Goal: Transaction & Acquisition: Purchase product/service

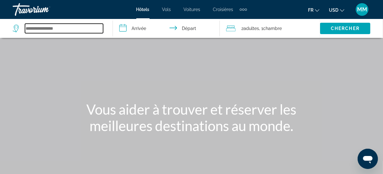
click at [55, 29] on input "Search widget" at bounding box center [64, 28] width 78 height 9
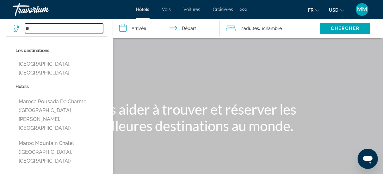
type input "*"
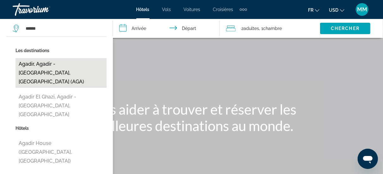
click at [30, 63] on button "Agadir, Agadir - [GEOGRAPHIC_DATA], [GEOGRAPHIC_DATA] (AGA)" at bounding box center [60, 73] width 91 height 30
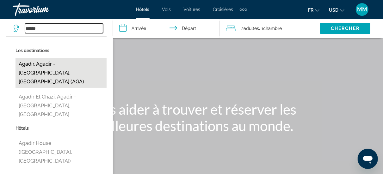
type input "**********"
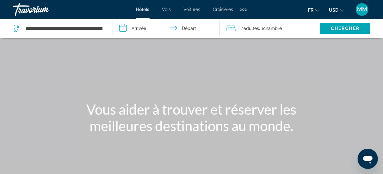
click at [156, 27] on input "**********" at bounding box center [167, 29] width 109 height 21
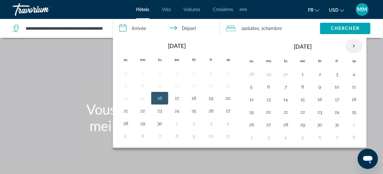
click at [351, 45] on th "Next month" at bounding box center [353, 46] width 17 height 14
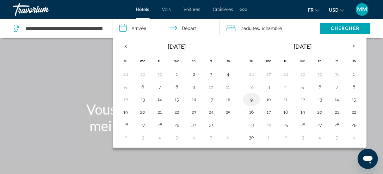
click at [251, 99] on button "9" at bounding box center [251, 99] width 10 height 9
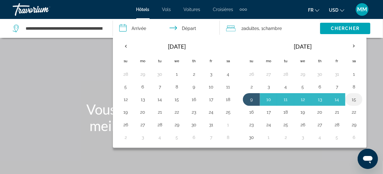
click at [351, 99] on button "15" at bounding box center [354, 99] width 10 height 9
type input "**********"
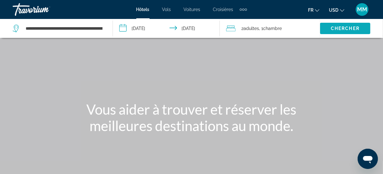
click at [334, 27] on span "Chercher" at bounding box center [345, 28] width 29 height 5
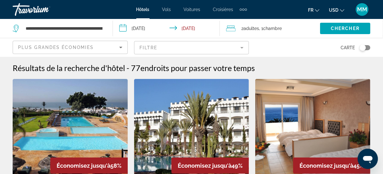
click at [134, 26] on input "**********" at bounding box center [167, 29] width 109 height 21
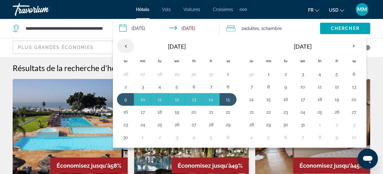
click at [125, 43] on th "Previous month" at bounding box center [125, 46] width 17 height 14
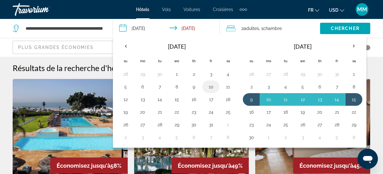
click at [210, 86] on button "10" at bounding box center [211, 86] width 10 height 9
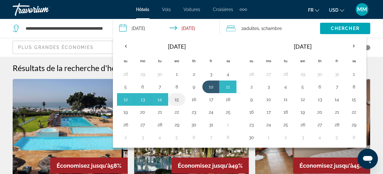
click at [179, 98] on button "15" at bounding box center [177, 99] width 10 height 9
type input "**********"
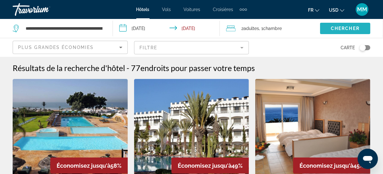
click at [347, 25] on span "Search widget" at bounding box center [345, 28] width 50 height 15
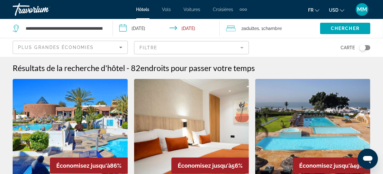
click at [160, 45] on mat-form-field "Filtre" at bounding box center [191, 47] width 115 height 13
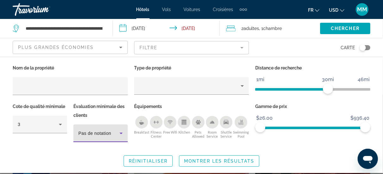
click at [97, 133] on span "Pas de notation" at bounding box center [94, 133] width 33 height 5
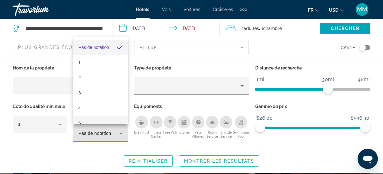
click at [85, 119] on mat-option "5" at bounding box center [100, 123] width 54 height 15
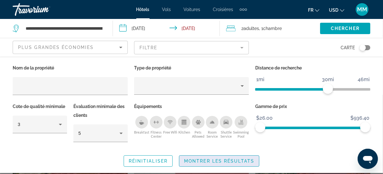
click at [217, 159] on span "Montrer les résultats" at bounding box center [219, 161] width 70 height 5
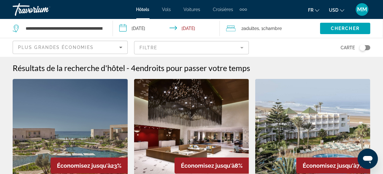
click at [151, 49] on mat-form-field "Filtre" at bounding box center [191, 47] width 115 height 13
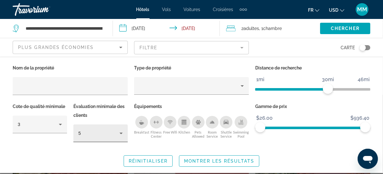
click at [103, 138] on div "5" at bounding box center [100, 134] width 44 height 18
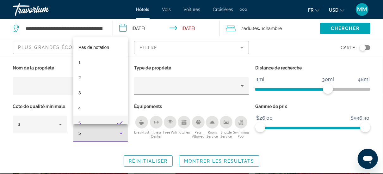
scroll to position [7, 0]
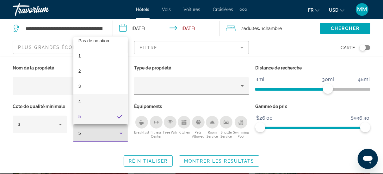
click at [95, 99] on mat-option "4" at bounding box center [100, 101] width 54 height 15
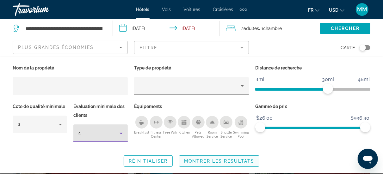
click at [196, 159] on span "Montrer les résultats" at bounding box center [219, 161] width 70 height 5
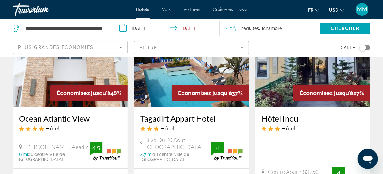
scroll to position [63, 0]
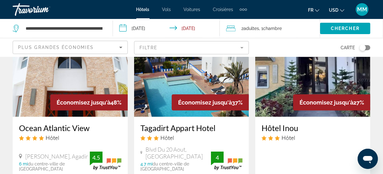
click at [65, 80] on img "Main content" at bounding box center [70, 66] width 115 height 101
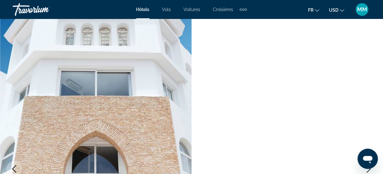
scroll to position [63, 0]
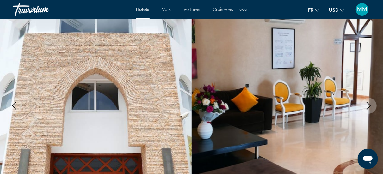
click at [372, 107] on button "Next image" at bounding box center [369, 106] width 16 height 16
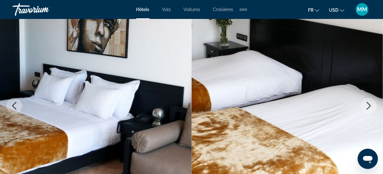
click at [368, 107] on icon "Next image" at bounding box center [369, 106] width 8 height 8
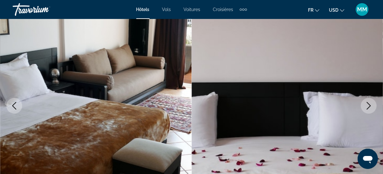
click at [368, 107] on icon "Next image" at bounding box center [369, 106] width 8 height 8
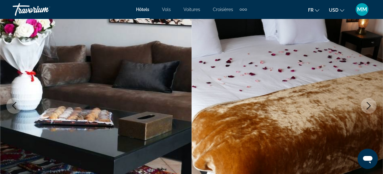
click at [368, 107] on icon "Next image" at bounding box center [369, 106] width 8 height 8
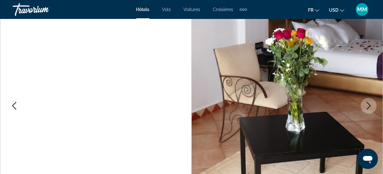
click at [368, 107] on icon "Next image" at bounding box center [369, 106] width 8 height 8
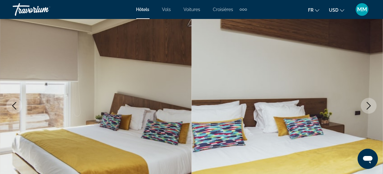
click at [368, 107] on icon "Next image" at bounding box center [369, 106] width 8 height 8
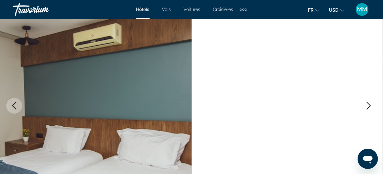
click at [368, 107] on icon "Next image" at bounding box center [369, 106] width 8 height 8
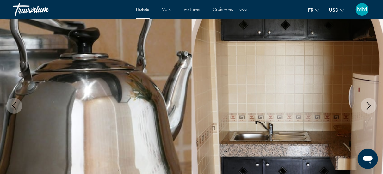
click at [368, 107] on icon "Next image" at bounding box center [369, 106] width 8 height 8
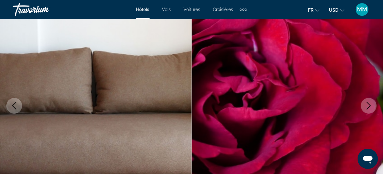
click at [368, 107] on icon "Next image" at bounding box center [369, 106] width 8 height 8
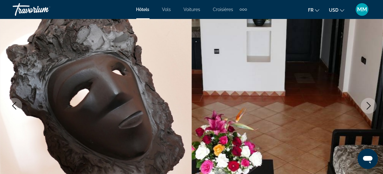
click at [368, 107] on icon "Next image" at bounding box center [369, 106] width 8 height 8
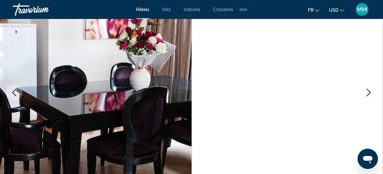
scroll to position [95, 0]
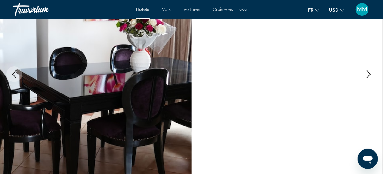
click at [368, 77] on icon "Next image" at bounding box center [369, 74] width 8 height 8
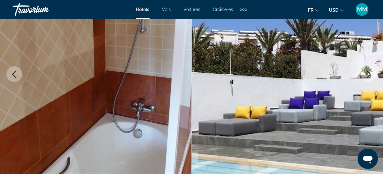
click at [368, 77] on icon "Next image" at bounding box center [369, 74] width 4 height 8
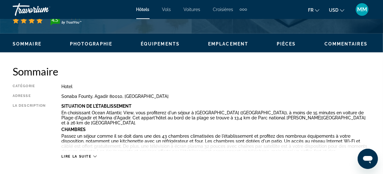
scroll to position [316, 0]
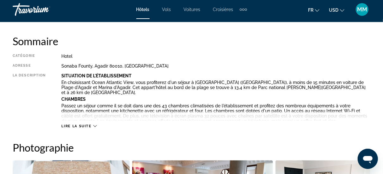
click at [75, 125] on span "Lire la suite" at bounding box center [76, 126] width 30 height 4
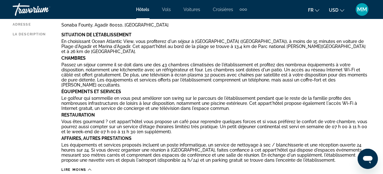
scroll to position [348, 0]
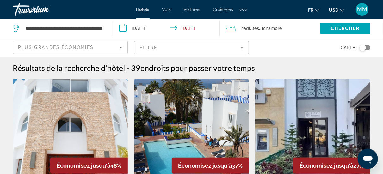
click at [240, 47] on mat-form-field "Filtre" at bounding box center [191, 47] width 115 height 13
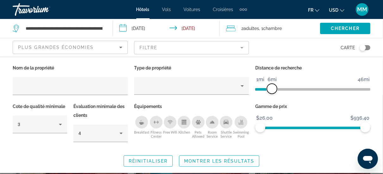
drag, startPoint x: 332, startPoint y: 92, endPoint x: 273, endPoint y: 91, distance: 58.8
click at [273, 91] on span "ngx-slider" at bounding box center [272, 89] width 10 height 10
click at [237, 162] on span "Montrer les résultats" at bounding box center [219, 161] width 70 height 5
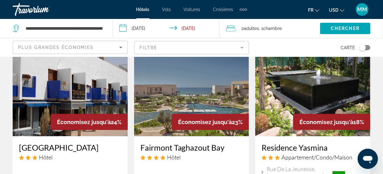
scroll to position [316, 0]
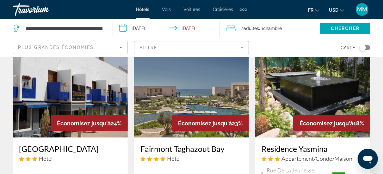
click at [160, 107] on img "Main content" at bounding box center [191, 87] width 115 height 101
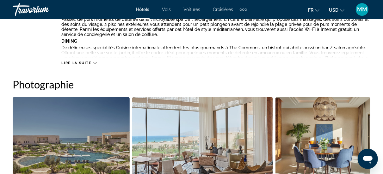
scroll to position [348, 0]
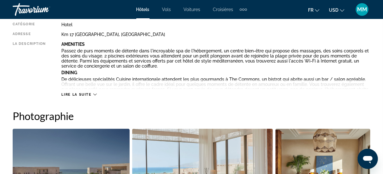
click at [95, 92] on button "Lire la suite" at bounding box center [78, 94] width 35 height 5
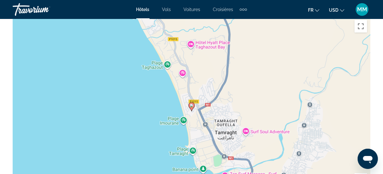
scroll to position [917, 0]
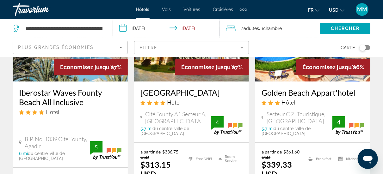
scroll to position [853, 0]
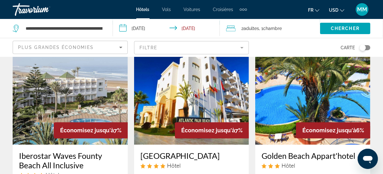
click at [173, 91] on img "Main content" at bounding box center [191, 94] width 115 height 101
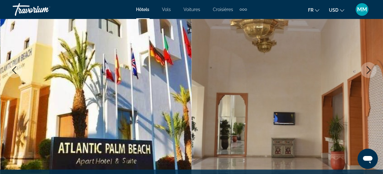
scroll to position [126, 0]
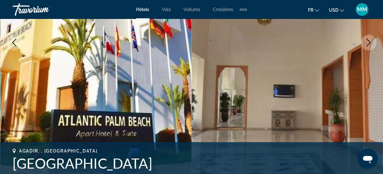
click at [366, 47] on button "Next image" at bounding box center [369, 43] width 16 height 16
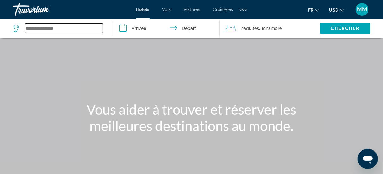
click at [93, 28] on input "Search widget" at bounding box center [64, 28] width 78 height 9
drag, startPoint x: 48, startPoint y: 27, endPoint x: 52, endPoint y: 43, distance: 16.3
click at [48, 27] on input "Search widget" at bounding box center [64, 28] width 78 height 9
type input "*"
click at [78, 27] on input "Search widget" at bounding box center [64, 28] width 78 height 9
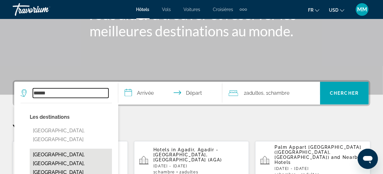
scroll to position [126, 0]
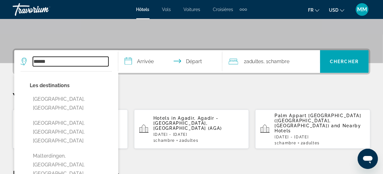
click at [56, 61] on input "*****" at bounding box center [71, 61] width 76 height 9
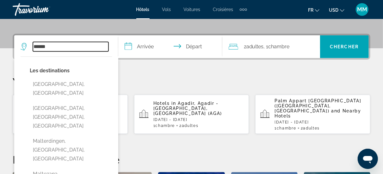
scroll to position [154, 0]
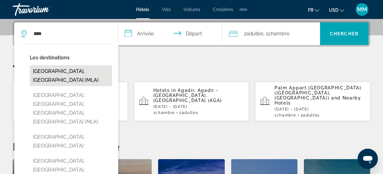
click at [49, 70] on button "Malta, Malta (MLA)" at bounding box center [71, 75] width 82 height 21
type input "**********"
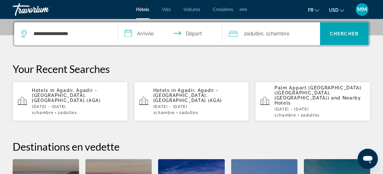
click at [148, 29] on input "**********" at bounding box center [171, 34] width 107 height 25
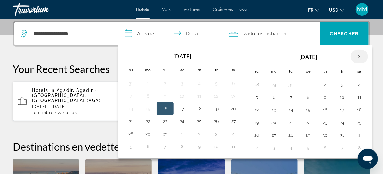
click at [355, 57] on th "Next month" at bounding box center [359, 57] width 17 height 14
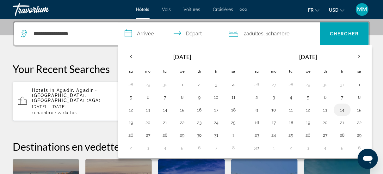
click at [340, 109] on button "14" at bounding box center [342, 110] width 10 height 9
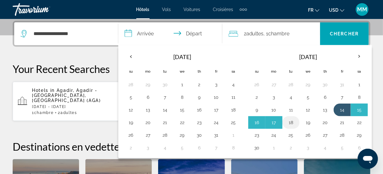
click at [294, 122] on td "18" at bounding box center [290, 122] width 17 height 13
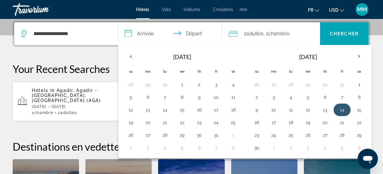
click at [341, 110] on button "14" at bounding box center [342, 110] width 10 height 9
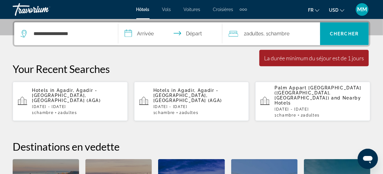
click at [150, 33] on input "**********" at bounding box center [171, 34] width 107 height 25
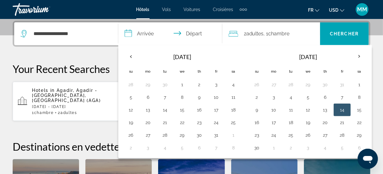
click at [342, 111] on button "14" at bounding box center [342, 110] width 10 height 9
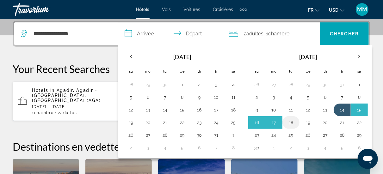
click at [291, 122] on button "18" at bounding box center [291, 122] width 10 height 9
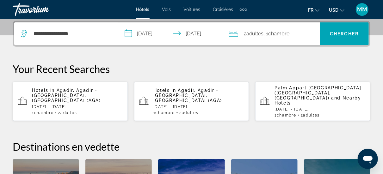
click at [191, 33] on input "**********" at bounding box center [171, 34] width 107 height 25
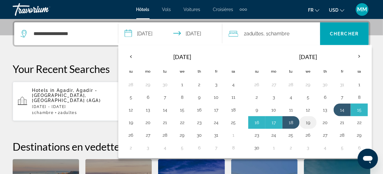
click at [304, 122] on button "19" at bounding box center [308, 122] width 10 height 9
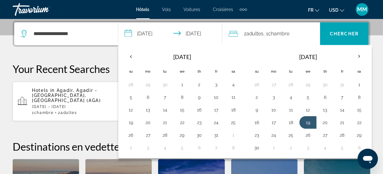
click at [338, 107] on button "14" at bounding box center [342, 110] width 10 height 9
type input "**********"
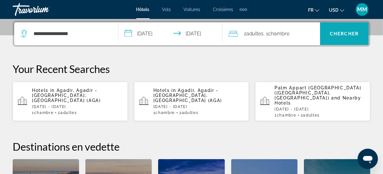
click at [332, 33] on span "Chercher" at bounding box center [344, 33] width 29 height 5
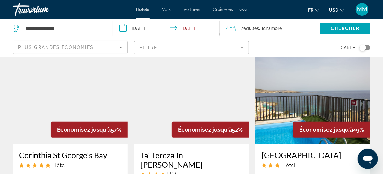
scroll to position [95, 0]
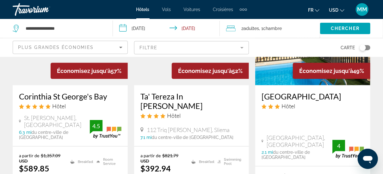
click at [180, 51] on mat-form-field "Filtre" at bounding box center [191, 47] width 115 height 13
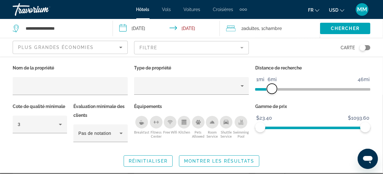
drag, startPoint x: 328, startPoint y: 89, endPoint x: 272, endPoint y: 92, distance: 57.0
click at [272, 92] on span "ngx-slider" at bounding box center [272, 89] width 10 height 10
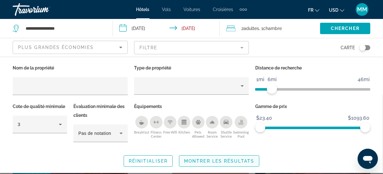
click at [228, 159] on span "Montrer les résultats" at bounding box center [219, 161] width 70 height 5
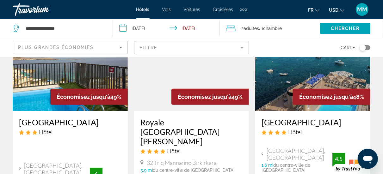
scroll to position [32, 0]
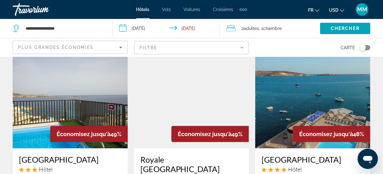
click at [305, 110] on img "Main content" at bounding box center [312, 97] width 115 height 101
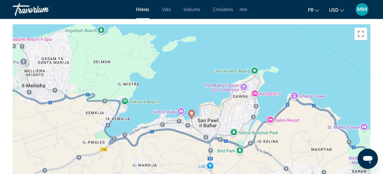
scroll to position [759, 0]
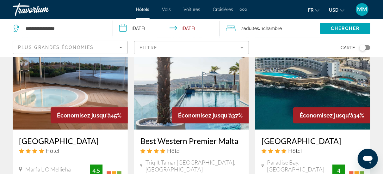
scroll to position [284, 0]
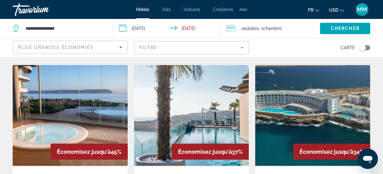
click at [88, 96] on img "Main content" at bounding box center [70, 115] width 115 height 101
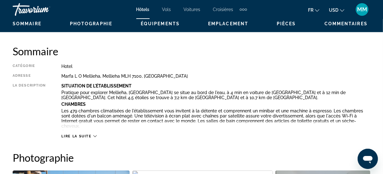
scroll to position [316, 0]
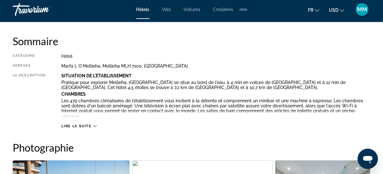
click at [83, 126] on span "Lire la suite" at bounding box center [76, 126] width 30 height 4
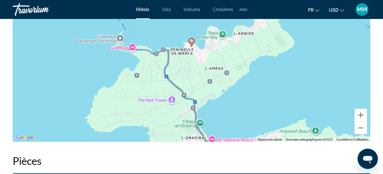
scroll to position [885, 0]
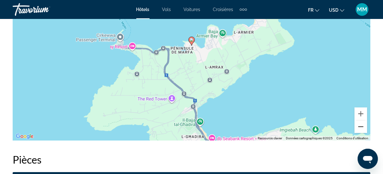
click at [364, 122] on button "Zoom arrière" at bounding box center [360, 126] width 13 height 13
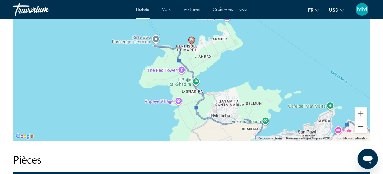
click at [364, 121] on button "Zoom arrière" at bounding box center [360, 126] width 13 height 13
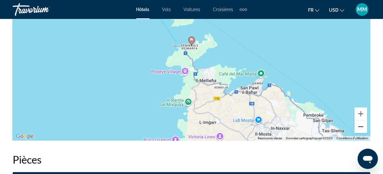
click at [364, 121] on button "Zoom arrière" at bounding box center [360, 126] width 13 height 13
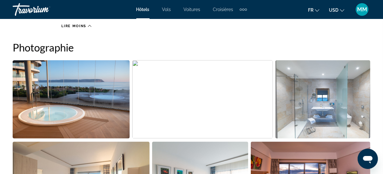
scroll to position [506, 0]
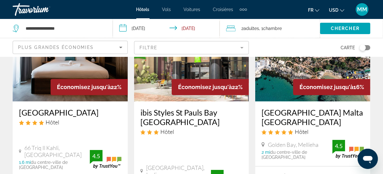
scroll to position [853, 0]
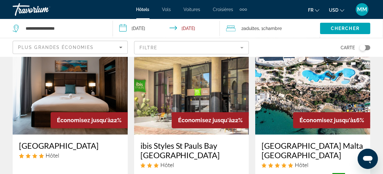
click at [307, 92] on img "Main content" at bounding box center [312, 84] width 115 height 101
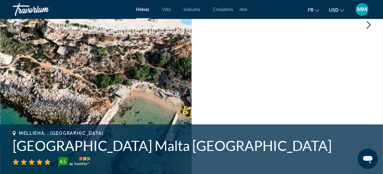
scroll to position [126, 0]
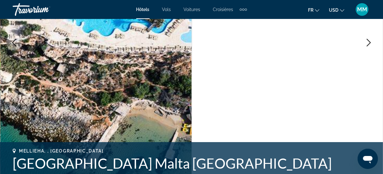
click at [371, 40] on icon "Next image" at bounding box center [369, 43] width 8 height 8
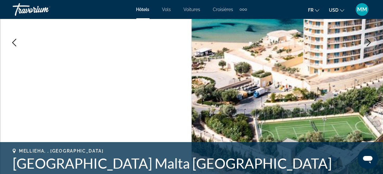
click at [371, 39] on icon "Next image" at bounding box center [369, 43] width 8 height 8
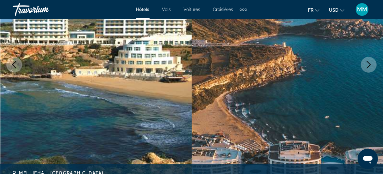
scroll to position [95, 0]
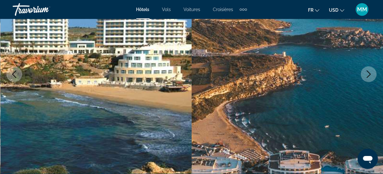
click at [378, 75] on img "Main content" at bounding box center [288, 74] width 192 height 300
click at [372, 75] on button "Next image" at bounding box center [369, 74] width 16 height 16
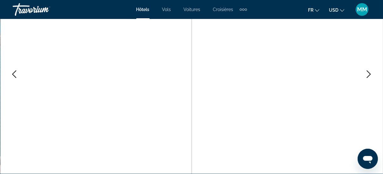
click at [372, 75] on icon "Next image" at bounding box center [369, 74] width 8 height 8
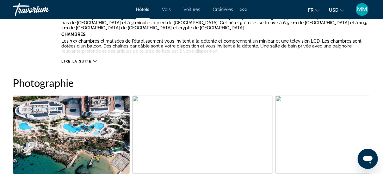
scroll to position [316, 0]
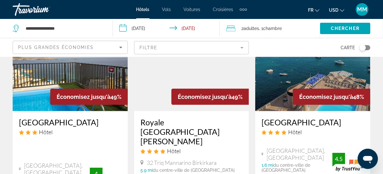
scroll to position [63, 0]
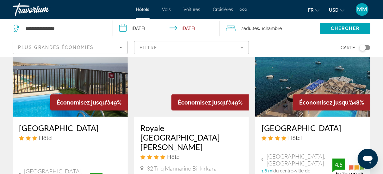
click at [316, 79] on img "Main content" at bounding box center [312, 66] width 115 height 101
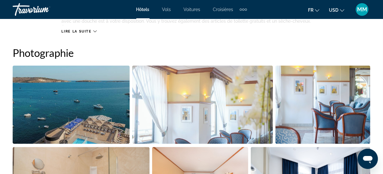
scroll to position [537, 0]
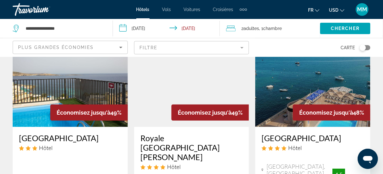
scroll to position [63, 0]
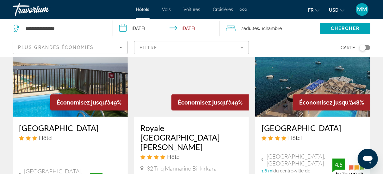
click at [150, 72] on img "Main content" at bounding box center [191, 66] width 115 height 101
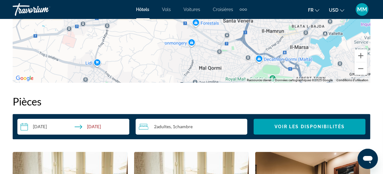
scroll to position [601, 0]
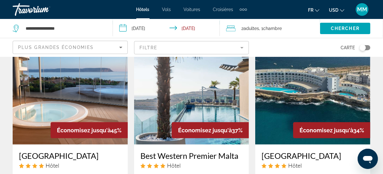
scroll to position [316, 0]
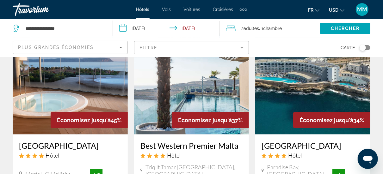
click at [178, 84] on img "Main content" at bounding box center [191, 84] width 115 height 101
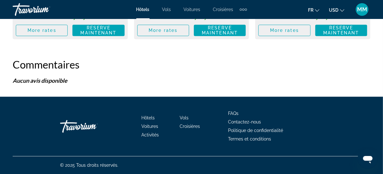
scroll to position [1971, 0]
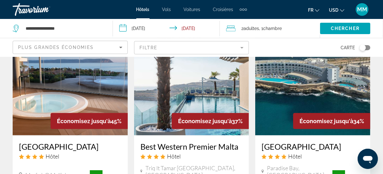
scroll to position [316, 0]
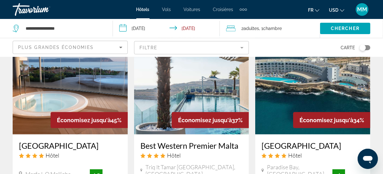
click at [302, 82] on img "Main content" at bounding box center [312, 84] width 115 height 101
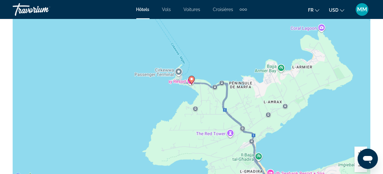
scroll to position [759, 0]
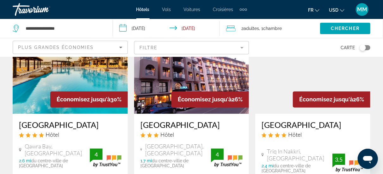
scroll to position [569, 0]
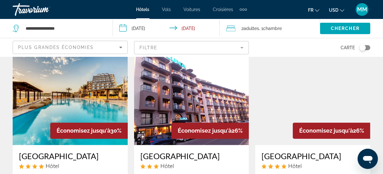
click at [100, 78] on img "Main content" at bounding box center [70, 94] width 115 height 101
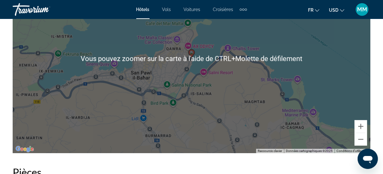
scroll to position [790, 0]
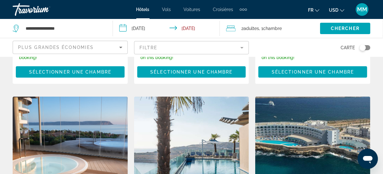
scroll to position [284, 0]
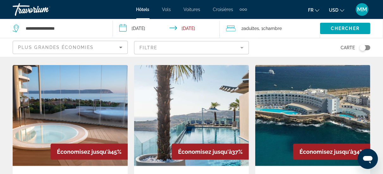
click at [86, 93] on img "Main content" at bounding box center [70, 115] width 115 height 101
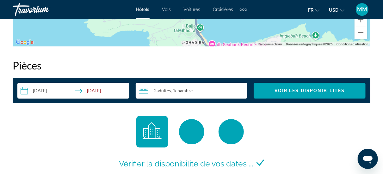
scroll to position [917, 0]
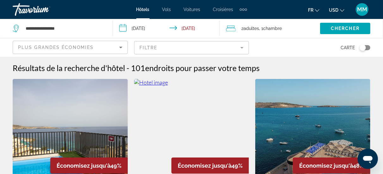
click at [367, 47] on div "Toggle map" at bounding box center [364, 47] width 11 height 5
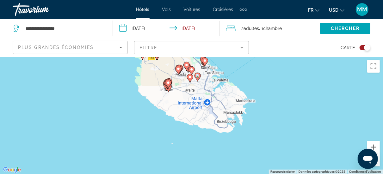
drag, startPoint x: 204, startPoint y: 144, endPoint x: 185, endPoint y: 99, distance: 49.4
click at [185, 99] on div "Pour activer le glissement avec le clavier, appuyez sur Alt+Entrée. Une fois ce…" at bounding box center [191, 115] width 383 height 117
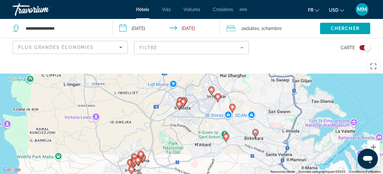
drag, startPoint x: 152, startPoint y: 69, endPoint x: 156, endPoint y: 132, distance: 63.3
click at [156, 132] on div "Pour activer le glissement avec le clavier, appuyez sur Alt+Entrée. Une fois ce…" at bounding box center [191, 115] width 383 height 117
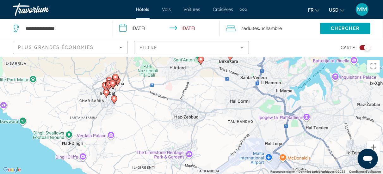
drag, startPoint x: 168, startPoint y: 140, endPoint x: 143, endPoint y: 62, distance: 82.3
click at [142, 60] on div "Pour activer le glissement avec le clavier, appuyez sur Alt+Entrée. Une fois ce…" at bounding box center [191, 115] width 383 height 117
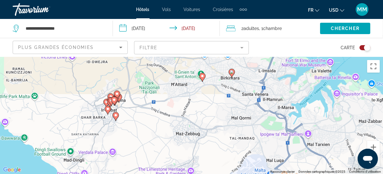
drag, startPoint x: 152, startPoint y: 103, endPoint x: 154, endPoint y: 126, distance: 22.5
click at [154, 126] on div "Pour activer le glissement avec le clavier, appuyez sur Alt+Entrée. Une fois ce…" at bounding box center [191, 115] width 383 height 117
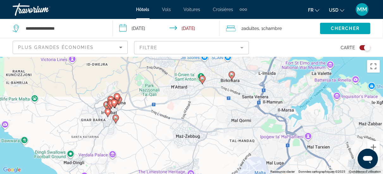
click at [204, 77] on image "Main content" at bounding box center [202, 79] width 4 height 4
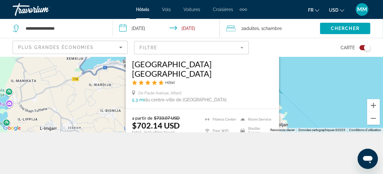
scroll to position [57, 0]
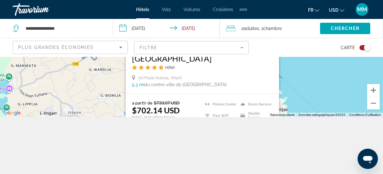
click at [93, 92] on div "Pour activer le glissement avec le clavier, appuyez sur Alt+Entrée. Une fois ce…" at bounding box center [191, 58] width 383 height 117
click at [379, 106] on button "Zoom arrière" at bounding box center [373, 103] width 13 height 13
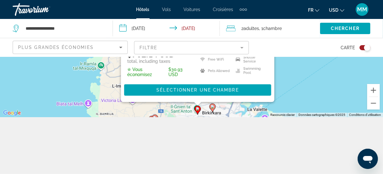
click at [212, 108] on image "Main content" at bounding box center [213, 107] width 4 height 4
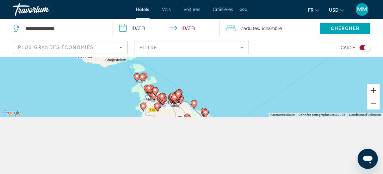
click at [376, 87] on button "Zoom avant" at bounding box center [373, 90] width 13 height 13
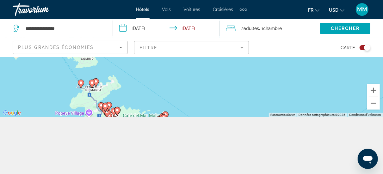
drag, startPoint x: 225, startPoint y: 88, endPoint x: 219, endPoint y: 52, distance: 36.1
click at [222, 47] on div "**********" at bounding box center [191, 87] width 383 height 174
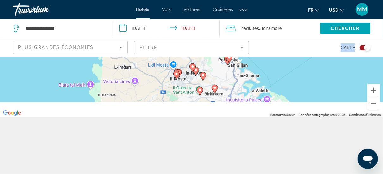
drag, startPoint x: 191, startPoint y: 101, endPoint x: 203, endPoint y: 46, distance: 56.8
click at [203, 46] on div "**********" at bounding box center [191, 87] width 383 height 174
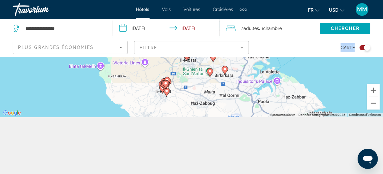
drag, startPoint x: 183, startPoint y: 90, endPoint x: 183, endPoint y: 104, distance: 13.9
click at [183, 104] on div "Pour activer le glissement avec le clavier, appuyez sur Alt+Entrée. Une fois ce…" at bounding box center [191, 58] width 383 height 117
click at [377, 90] on button "Zoom avant" at bounding box center [373, 90] width 13 height 13
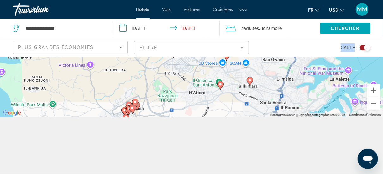
drag, startPoint x: 210, startPoint y: 99, endPoint x: 203, endPoint y: 93, distance: 9.4
click at [203, 93] on div "Pour activer le glissement avec le clavier, appuyez sur Alt+Entrée. Une fois ce…" at bounding box center [191, 58] width 383 height 117
click at [250, 81] on image "Main content" at bounding box center [250, 80] width 4 height 4
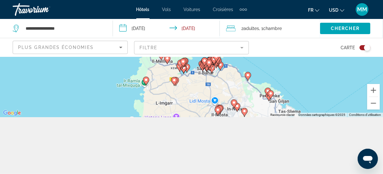
drag, startPoint x: 222, startPoint y: 93, endPoint x: 205, endPoint y: 65, distance: 32.7
click at [205, 66] on div "Pour activer le glissement avec le clavier, appuyez sur Alt+Entrée. Une fois ce…" at bounding box center [191, 58] width 383 height 117
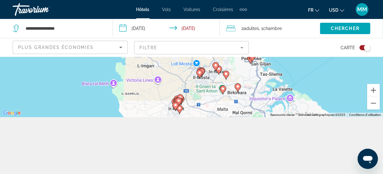
drag, startPoint x: 193, startPoint y: 108, endPoint x: 185, endPoint y: 67, distance: 42.3
click at [185, 67] on div "Pour activer le glissement avec le clavier, appuyez sur Alt+Entrée. Une fois ce…" at bounding box center [191, 58] width 383 height 117
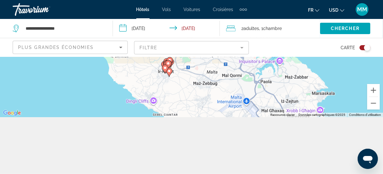
click at [169, 70] on image "Main content" at bounding box center [169, 71] width 4 height 4
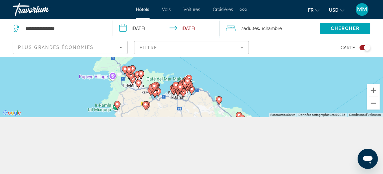
click at [367, 47] on div "Toggle map" at bounding box center [367, 48] width 6 height 6
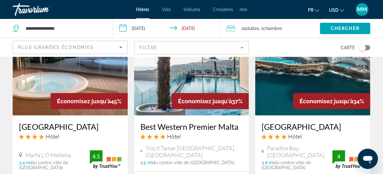
scroll to position [316, 0]
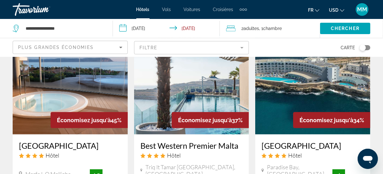
drag, startPoint x: 179, startPoint y: 88, endPoint x: 179, endPoint y: 83, distance: 4.1
click at [362, 49] on div "Toggle map" at bounding box center [362, 48] width 6 height 6
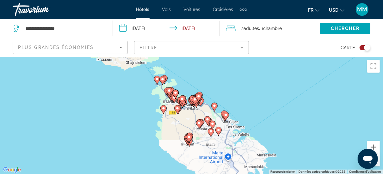
click at [200, 122] on image "Main content" at bounding box center [199, 123] width 4 height 4
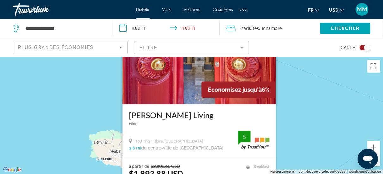
scroll to position [32, 0]
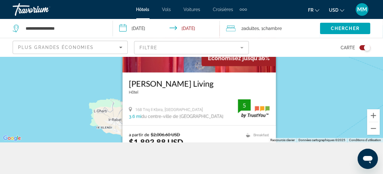
click at [358, 45] on button "Toggle map" at bounding box center [362, 48] width 15 height 6
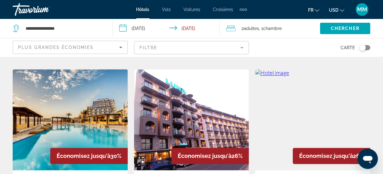
scroll to position [607, 0]
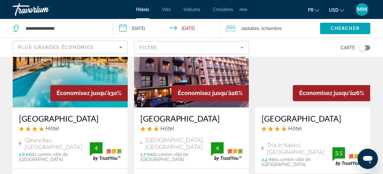
click at [160, 77] on img "Main content" at bounding box center [191, 56] width 115 height 101
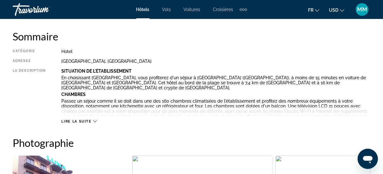
scroll to position [316, 0]
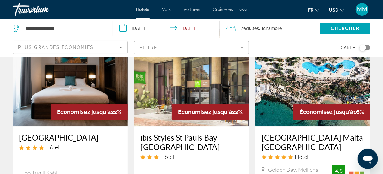
scroll to position [885, 0]
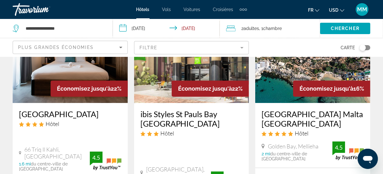
click at [273, 72] on img "Main content" at bounding box center [312, 52] width 115 height 101
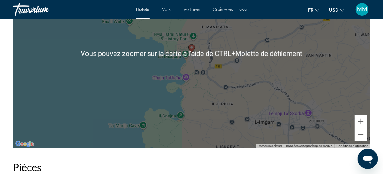
scroll to position [790, 0]
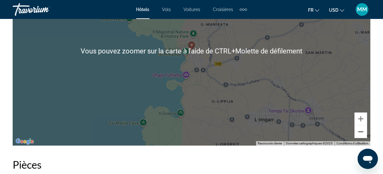
click at [358, 136] on button "Zoom arrière" at bounding box center [360, 131] width 13 height 13
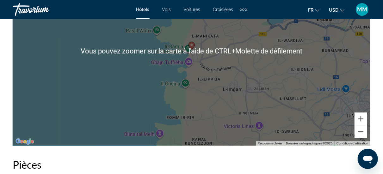
click at [359, 135] on button "Zoom arrière" at bounding box center [360, 131] width 13 height 13
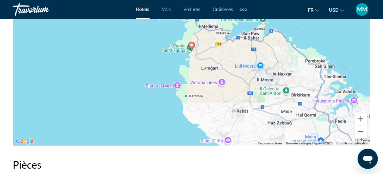
click at [360, 134] on button "Zoom arrière" at bounding box center [360, 131] width 13 height 13
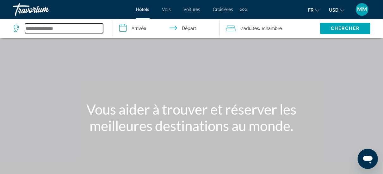
click at [74, 26] on input "Search widget" at bounding box center [64, 28] width 78 height 9
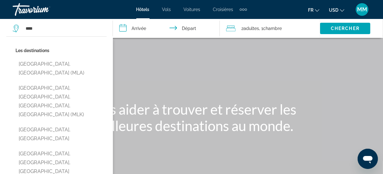
click at [48, 68] on button "Malta, Malta (MLA)" at bounding box center [60, 68] width 91 height 21
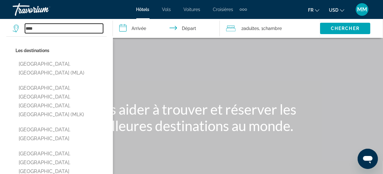
type input "**********"
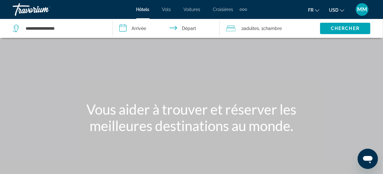
click at [151, 26] on input "**********" at bounding box center [167, 29] width 109 height 21
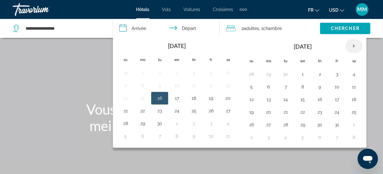
click at [351, 47] on th "Next month" at bounding box center [353, 46] width 17 height 14
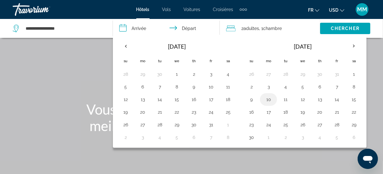
click at [266, 99] on button "10" at bounding box center [268, 99] width 10 height 9
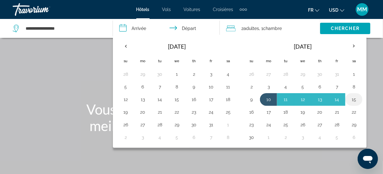
click at [351, 98] on button "15" at bounding box center [354, 99] width 10 height 9
type input "**********"
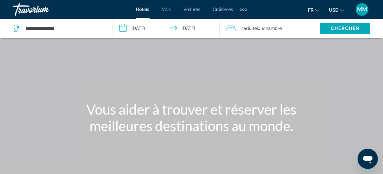
click at [326, 27] on span "Search widget" at bounding box center [345, 28] width 50 height 15
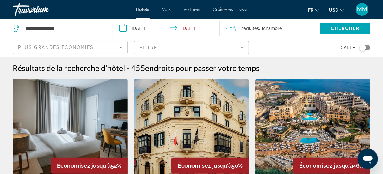
click at [211, 50] on mat-form-field "Filtre" at bounding box center [191, 47] width 115 height 13
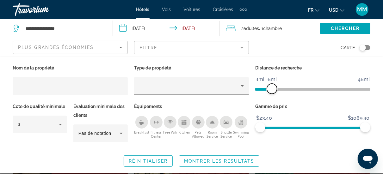
drag, startPoint x: 329, startPoint y: 87, endPoint x: 272, endPoint y: 87, distance: 56.9
click at [272, 87] on span "ngx-slider" at bounding box center [272, 89] width 10 height 10
click at [222, 159] on span "Montrer les résultats" at bounding box center [219, 161] width 70 height 5
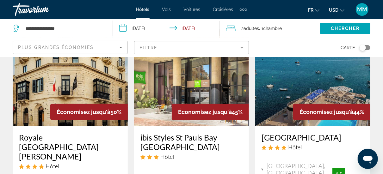
scroll to position [63, 0]
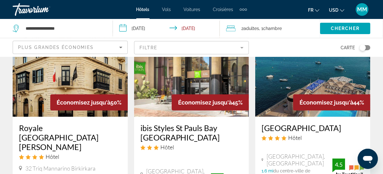
click at [282, 81] on img "Main content" at bounding box center [312, 66] width 115 height 101
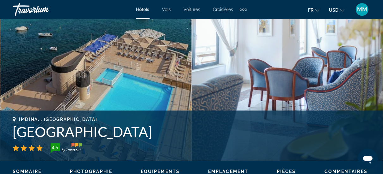
scroll to position [284, 0]
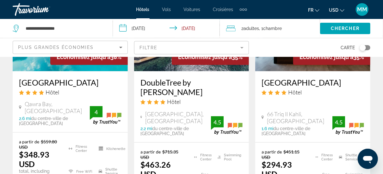
scroll to position [253, 0]
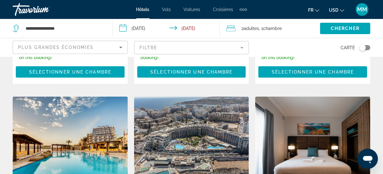
click at [65, 100] on img "Main content" at bounding box center [70, 147] width 115 height 101
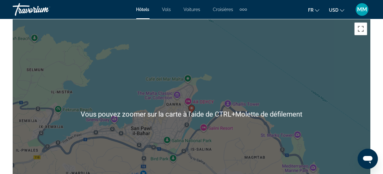
scroll to position [790, 0]
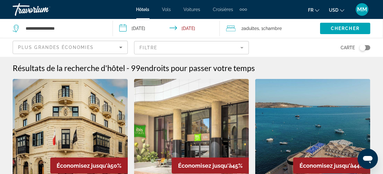
click at [360, 48] on button "Toggle map" at bounding box center [362, 48] width 15 height 6
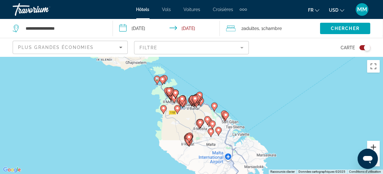
click at [377, 147] on button "Zoom avant" at bounding box center [373, 147] width 13 height 13
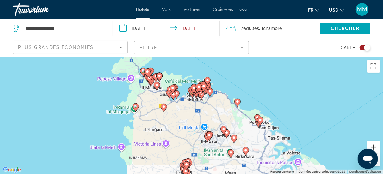
click at [375, 147] on button "Zoom avant" at bounding box center [373, 147] width 13 height 13
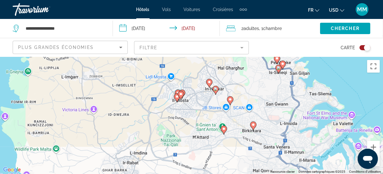
drag, startPoint x: 254, startPoint y: 155, endPoint x: 207, endPoint y: 87, distance: 83.2
click at [207, 87] on div "Pour activer le glissement avec le clavier, appuyez sur Alt+Entrée. Une fois ce…" at bounding box center [191, 115] width 383 height 117
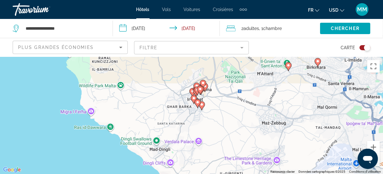
drag, startPoint x: 199, startPoint y: 161, endPoint x: 267, endPoint y: 103, distance: 89.2
click at [267, 103] on div "Pour activer le glissement avec le clavier, appuyez sur Alt+Entrée. Une fois ce…" at bounding box center [191, 115] width 383 height 117
click at [376, 147] on button "Zoom avant" at bounding box center [373, 147] width 13 height 13
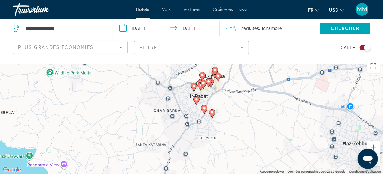
drag, startPoint x: 118, startPoint y: 119, endPoint x: 120, endPoint y: 145, distance: 26.0
click at [120, 145] on div "Pour activer le glissement avec le clavier, appuyez sur Alt+Entrée. Une fois ce…" at bounding box center [191, 115] width 383 height 117
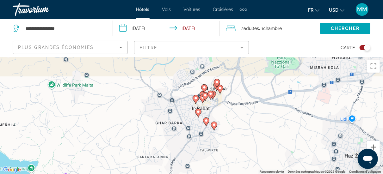
click at [217, 84] on image "Main content" at bounding box center [217, 82] width 4 height 4
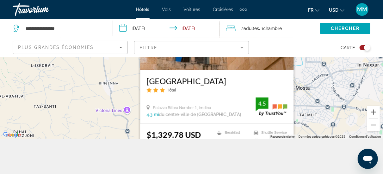
scroll to position [57, 0]
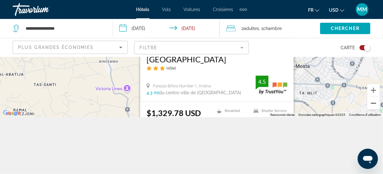
click at [373, 105] on button "Zoom arrière" at bounding box center [373, 103] width 13 height 13
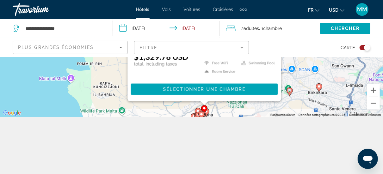
click at [196, 110] on image "Main content" at bounding box center [198, 111] width 4 height 4
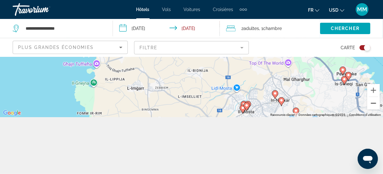
click at [377, 106] on button "Zoom arrière" at bounding box center [373, 103] width 13 height 13
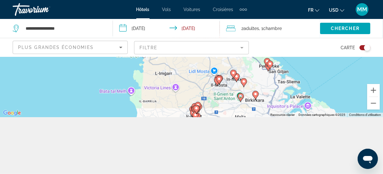
click at [222, 82] on gmp-advanced-marker "Main content" at bounding box center [219, 80] width 6 height 9
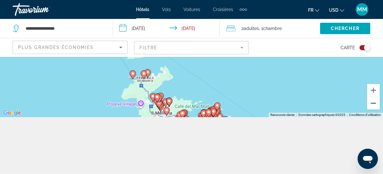
click at [370, 104] on button "Zoom arrière" at bounding box center [373, 103] width 13 height 13
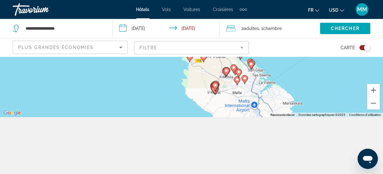
drag, startPoint x: 240, startPoint y: 93, endPoint x: 260, endPoint y: 64, distance: 35.1
click at [260, 64] on div "Pour activer le glissement avec le clavier, appuyez sur Alt+Entrée. Une fois ce…" at bounding box center [191, 58] width 383 height 117
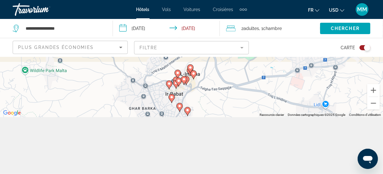
drag, startPoint x: 108, startPoint y: 107, endPoint x: 208, endPoint y: 94, distance: 100.8
click at [208, 94] on div "Pour activer le glissement avec le clavier, appuyez sur Alt+Entrée. Une fois ce…" at bounding box center [191, 58] width 383 height 117
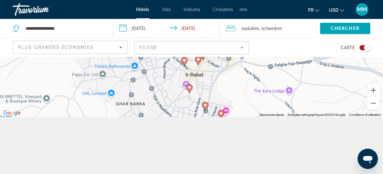
drag, startPoint x: 252, startPoint y: 88, endPoint x: 215, endPoint y: 75, distance: 39.6
click at [219, 76] on div "Pour activer le glissement avec le clavier, appuyez sur Alt+Entrée. Une fois ce…" at bounding box center [191, 58] width 383 height 117
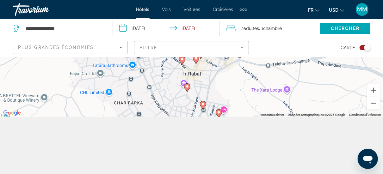
click at [186, 88] on image "Main content" at bounding box center [187, 87] width 4 height 4
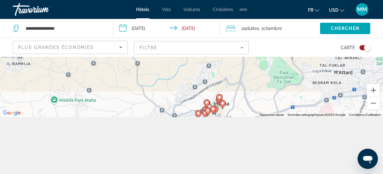
click at [217, 96] on icon "Main content" at bounding box center [219, 98] width 6 height 8
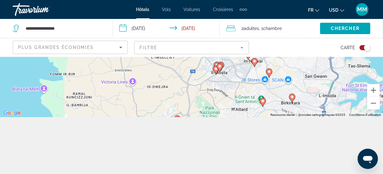
drag, startPoint x: 163, startPoint y: 95, endPoint x: 165, endPoint y: 62, distance: 33.6
click at [165, 64] on div "Pour activer le glissement avec le clavier, appuyez sur Alt+Entrée. Une fois ce…" at bounding box center [191, 58] width 383 height 117
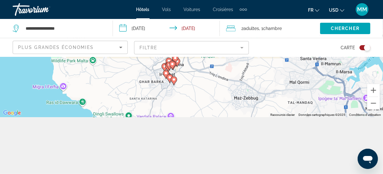
drag, startPoint x: 161, startPoint y: 91, endPoint x: 156, endPoint y: 63, distance: 28.8
click at [156, 63] on div "Pour activer le glissement avec le clavier, appuyez sur Alt+Entrée. Une fois ce…" at bounding box center [191, 58] width 383 height 117
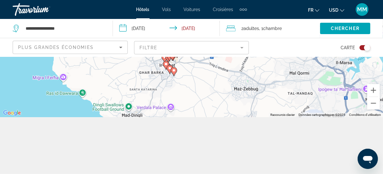
click at [174, 72] on image "Main content" at bounding box center [174, 71] width 4 height 4
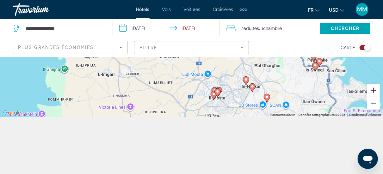
click at [377, 91] on button "Zoom avant" at bounding box center [373, 90] width 13 height 13
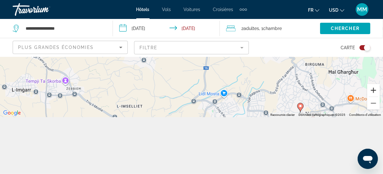
click at [377, 91] on button "Zoom avant" at bounding box center [373, 90] width 13 height 13
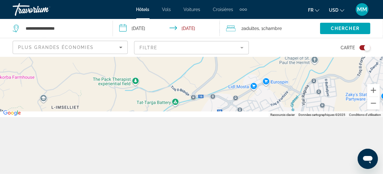
drag, startPoint x: 175, startPoint y: 102, endPoint x: 173, endPoint y: 52, distance: 50.0
click at [172, 52] on div "**********" at bounding box center [191, 87] width 383 height 174
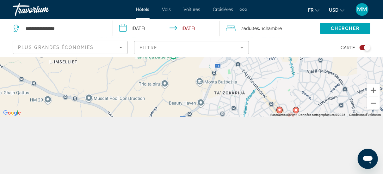
drag, startPoint x: 178, startPoint y: 107, endPoint x: 178, endPoint y: 61, distance: 45.8
click at [178, 61] on div "Pour activer le glissement avec le clavier, appuyez sur Alt+Entrée. Une fois ce…" at bounding box center [191, 58] width 383 height 117
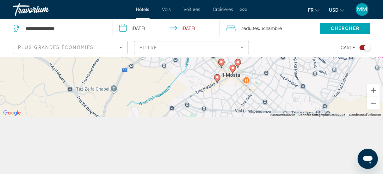
drag, startPoint x: 175, startPoint y: 100, endPoint x: 117, endPoint y: 98, distance: 58.2
click at [117, 98] on div "Pour activer le glissement avec le clavier, appuyez sur Alt+Entrée. Une fois ce…" at bounding box center [191, 58] width 383 height 117
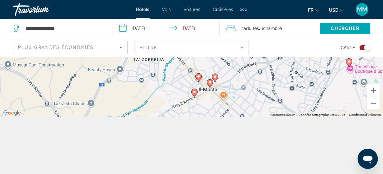
drag, startPoint x: 240, startPoint y: 81, endPoint x: 213, endPoint y: 102, distance: 34.4
click at [213, 102] on div "Pour activer le glissement avec le clavier, appuyez sur Alt+Entrée. Une fois ce…" at bounding box center [191, 58] width 383 height 117
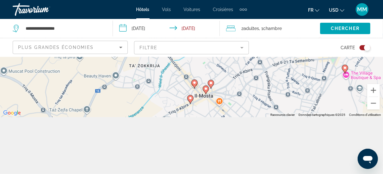
click at [208, 92] on gmp-advanced-marker "Main content" at bounding box center [206, 89] width 6 height 9
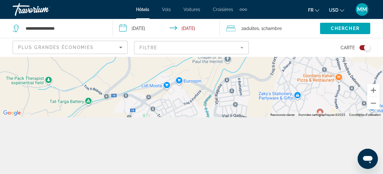
click at [381, 106] on div "Pour activer le glissement avec le clavier, appuyez sur Alt+Entrée. Une fois ce…" at bounding box center [191, 58] width 383 height 117
click at [377, 103] on button "Zoom arrière" at bounding box center [373, 103] width 13 height 13
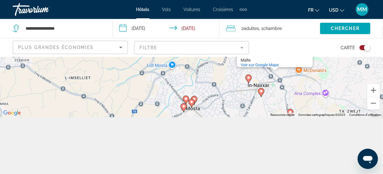
drag, startPoint x: 295, startPoint y: 96, endPoint x: 277, endPoint y: 88, distance: 19.5
click at [278, 88] on div "Pour activer le glissement avec le clavier, appuyez sur Alt+Entrée. Une fois ce…" at bounding box center [191, 58] width 383 height 117
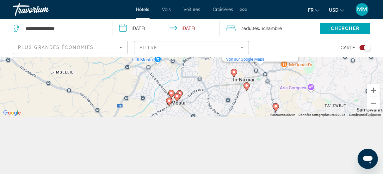
click at [246, 88] on icon "Main content" at bounding box center [246, 86] width 6 height 8
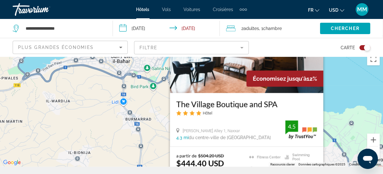
scroll to position [0, 0]
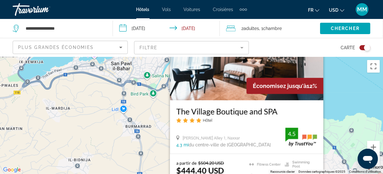
click at [208, 87] on img "Main content" at bounding box center [246, 49] width 153 height 101
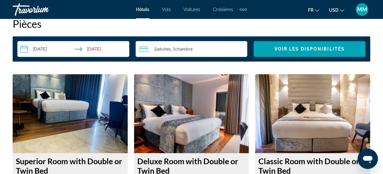
scroll to position [917, 0]
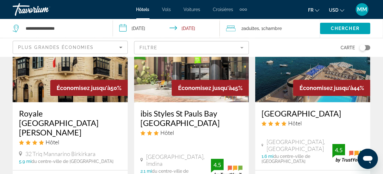
scroll to position [95, 0]
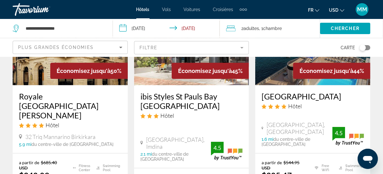
click at [290, 75] on img "Main content" at bounding box center [312, 34] width 115 height 101
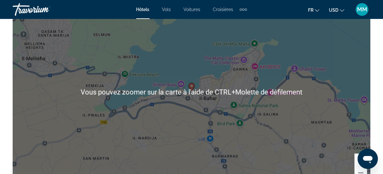
scroll to position [759, 0]
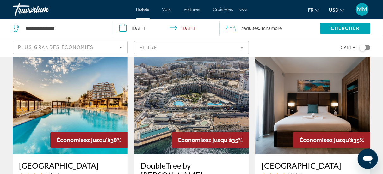
scroll to position [284, 0]
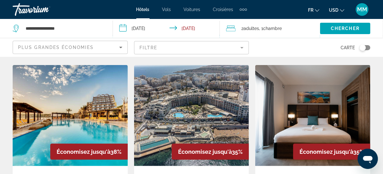
click at [307, 116] on img "Main content" at bounding box center [312, 115] width 115 height 101
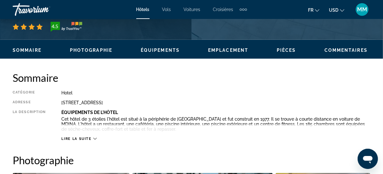
scroll to position [316, 0]
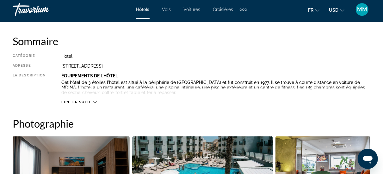
click at [84, 102] on span "Lire la suite" at bounding box center [76, 102] width 30 height 4
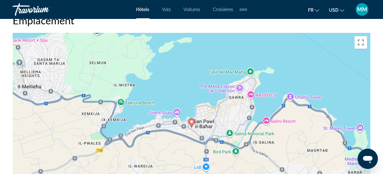
scroll to position [727, 0]
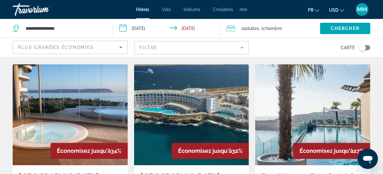
scroll to position [569, 0]
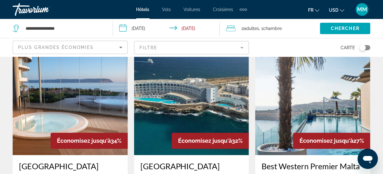
click at [363, 46] on div "Toggle map" at bounding box center [362, 48] width 6 height 6
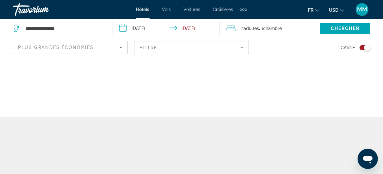
scroll to position [0, 0]
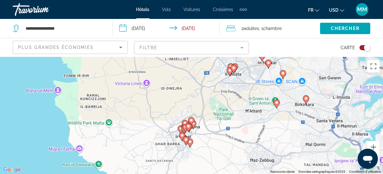
drag, startPoint x: 200, startPoint y: 140, endPoint x: 157, endPoint y: 92, distance: 64.0
click at [158, 93] on div "Pour activer le glissement avec le clavier, appuyez sur Alt+Entrée. Une fois ce…" at bounding box center [191, 115] width 383 height 117
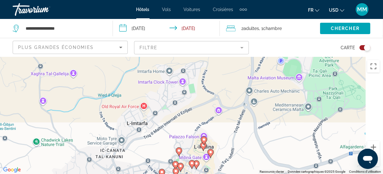
drag, startPoint x: 276, startPoint y: 116, endPoint x: 166, endPoint y: 114, distance: 110.3
click at [167, 114] on div "Pour activer le glissement avec le clavier, appuyez sur Alt+Entrée. Une fois ce…" at bounding box center [191, 115] width 383 height 117
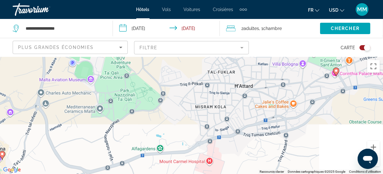
drag, startPoint x: 212, startPoint y: 115, endPoint x: 108, endPoint y: 116, distance: 103.7
click at [108, 116] on div "Pour activer le glissement avec le clavier, appuyez sur Alt+Entrée. Une fois ce…" at bounding box center [191, 115] width 383 height 117
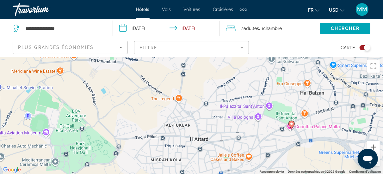
drag, startPoint x: 213, startPoint y: 83, endPoint x: 195, endPoint y: 131, distance: 50.9
click at [195, 134] on div "Pour activer le glissement avec le clavier, appuyez sur Alt+Entrée. Une fois ce…" at bounding box center [191, 115] width 383 height 117
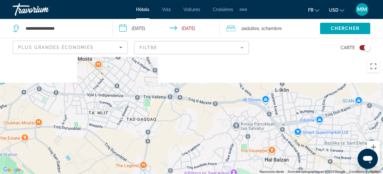
drag, startPoint x: 243, startPoint y: 87, endPoint x: 207, endPoint y: 157, distance: 78.7
click at [207, 157] on div "Pour activer le glissement avec le clavier, appuyez sur Alt+Entrée. Une fois ce…" at bounding box center [191, 115] width 383 height 117
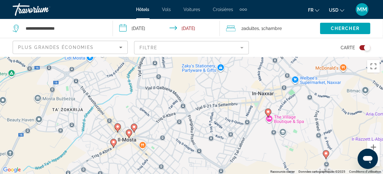
drag, startPoint x: 79, startPoint y: 94, endPoint x: 124, endPoint y: 165, distance: 83.8
click at [124, 165] on div "Pour activer le glissement avec le clavier, appuyez sur Alt+Entrée. Une fois ce…" at bounding box center [191, 115] width 383 height 117
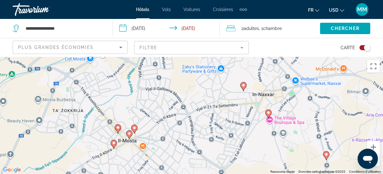
click at [244, 86] on image "Main content" at bounding box center [243, 85] width 4 height 4
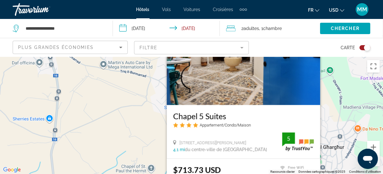
click at [213, 114] on h3 "Chapel 5 Suites" at bounding box center [243, 115] width 141 height 9
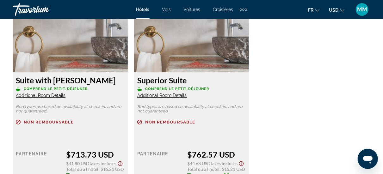
scroll to position [917, 0]
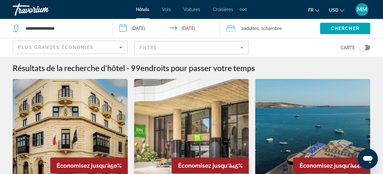
click at [362, 46] on div "Toggle map" at bounding box center [362, 48] width 6 height 6
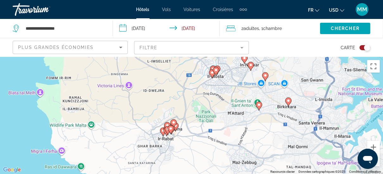
drag, startPoint x: 198, startPoint y: 150, endPoint x: 140, endPoint y: 80, distance: 90.7
click at [140, 80] on div "Pour activer le glissement avec le clavier, appuyez sur Alt+Entrée. Une fois ce…" at bounding box center [191, 115] width 383 height 117
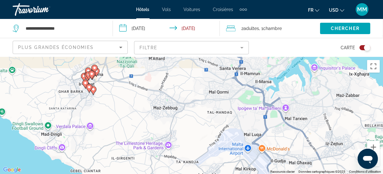
drag, startPoint x: 124, startPoint y: 141, endPoint x: 41, endPoint y: 96, distance: 93.8
click at [41, 96] on div "Pour activer le glissement avec le clavier, appuyez sur Alt+Entrée. Une fois ce…" at bounding box center [191, 115] width 383 height 117
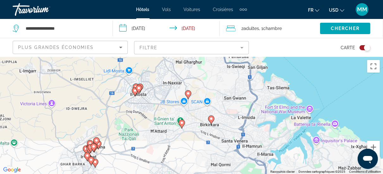
drag, startPoint x: 167, startPoint y: 69, endPoint x: 178, endPoint y: 138, distance: 69.8
click at [178, 138] on div "Pour activer le glissement avec le clavier, appuyez sur Alt+Entrée. Une fois ce…" at bounding box center [191, 115] width 383 height 117
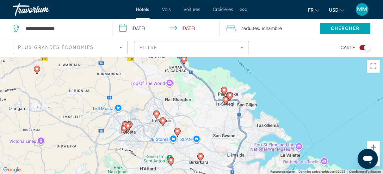
drag, startPoint x: 223, startPoint y: 89, endPoint x: 212, endPoint y: 129, distance: 40.9
click at [212, 129] on div "Pour activer le glissement avec le clavier, appuyez sur Alt+Entrée. Une fois ce…" at bounding box center [191, 115] width 383 height 117
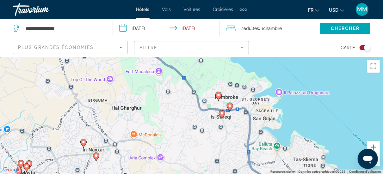
click at [217, 96] on image "Main content" at bounding box center [219, 95] width 4 height 4
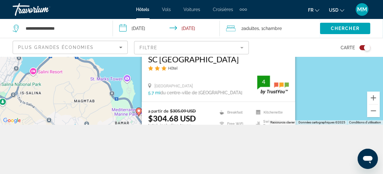
scroll to position [57, 0]
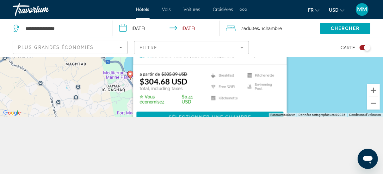
drag, startPoint x: 83, startPoint y: 112, endPoint x: 74, endPoint y: 82, distance: 31.2
click at [74, 82] on div "Pour activer le glissement avec le clavier, appuyez sur Alt+Entrée. Une fois ce…" at bounding box center [191, 58] width 383 height 117
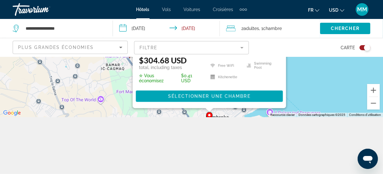
drag, startPoint x: 74, startPoint y: 82, endPoint x: 73, endPoint y: 52, distance: 29.4
click at [73, 52] on div "**********" at bounding box center [191, 87] width 383 height 174
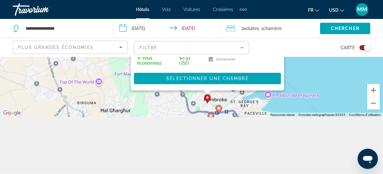
click at [218, 108] on image "Main content" at bounding box center [219, 109] width 4 height 4
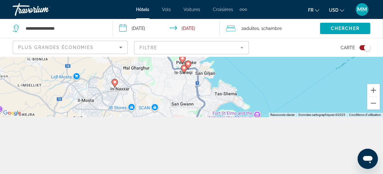
drag, startPoint x: 148, startPoint y: 106, endPoint x: 132, endPoint y: 42, distance: 66.1
click at [132, 44] on div "**********" at bounding box center [191, 87] width 383 height 174
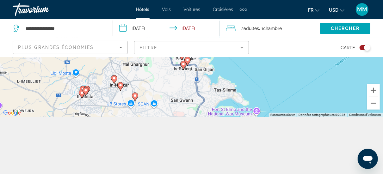
click at [187, 58] on image "Main content" at bounding box center [188, 60] width 4 height 4
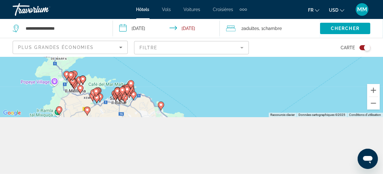
drag, startPoint x: 122, startPoint y: 126, endPoint x: 116, endPoint y: 78, distance: 48.1
click at [116, 78] on div "**********" at bounding box center [191, 87] width 383 height 174
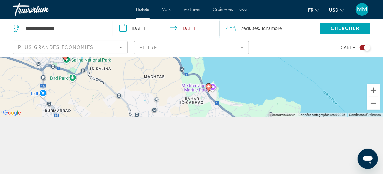
drag, startPoint x: 161, startPoint y: 113, endPoint x: 136, endPoint y: 52, distance: 66.2
click at [136, 53] on div "**********" at bounding box center [191, 87] width 383 height 174
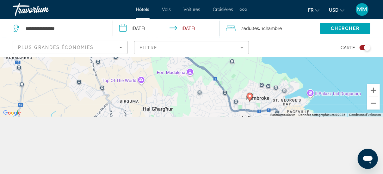
drag, startPoint x: 178, startPoint y: 107, endPoint x: 141, endPoint y: 59, distance: 60.6
click at [141, 59] on div "Pour activer le glissement avec le clavier, appuyez sur Alt+Entrée. Une fois ce…" at bounding box center [191, 58] width 383 height 117
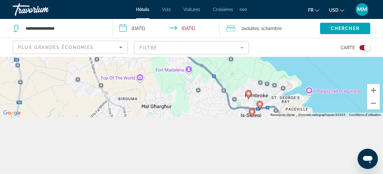
click at [250, 112] on icon "Main content" at bounding box center [252, 113] width 6 height 8
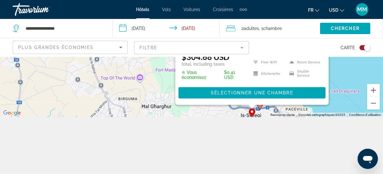
scroll to position [0, 0]
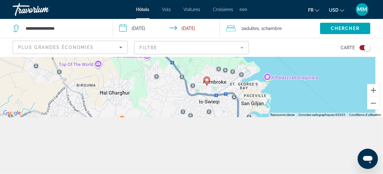
drag, startPoint x: 168, startPoint y: 81, endPoint x: 137, endPoint y: 36, distance: 54.6
click at [137, 36] on div "**********" at bounding box center [191, 87] width 383 height 174
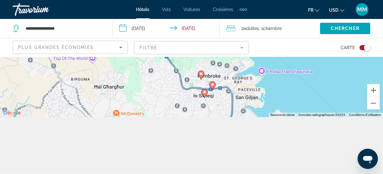
click at [201, 75] on image "Main content" at bounding box center [201, 74] width 4 height 4
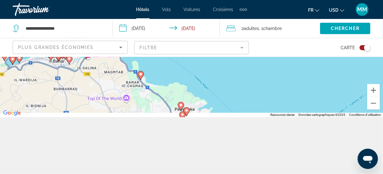
drag, startPoint x: 81, startPoint y: 111, endPoint x: 232, endPoint y: 40, distance: 166.7
click at [231, 41] on div "**********" at bounding box center [191, 87] width 383 height 174
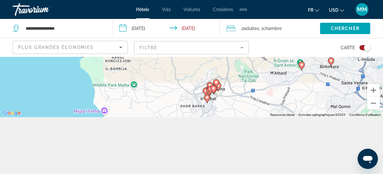
drag, startPoint x: 190, startPoint y: 84, endPoint x: 212, endPoint y: 38, distance: 50.9
click at [213, 38] on div "**********" at bounding box center [191, 87] width 383 height 174
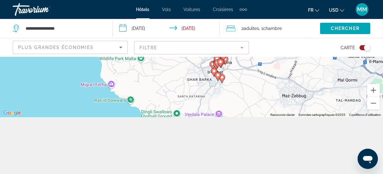
drag, startPoint x: 260, startPoint y: 93, endPoint x: 279, endPoint y: 49, distance: 48.1
click at [279, 49] on div "**********" at bounding box center [191, 87] width 383 height 174
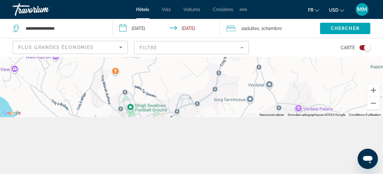
drag, startPoint x: 222, startPoint y: 63, endPoint x: 194, endPoint y: 111, distance: 54.7
click at [194, 111] on div "Pour activer le glissement avec le clavier, appuyez sur Alt+Entrée. Une fois ce…" at bounding box center [191, 58] width 383 height 117
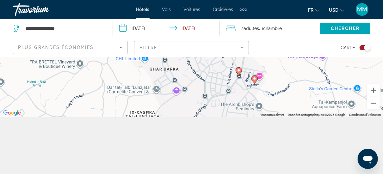
drag, startPoint x: 204, startPoint y: 81, endPoint x: 199, endPoint y: 106, distance: 25.2
click at [199, 109] on div "Pour activer le glissement avec le clavier, appuyez sur Alt+Entrée. Une fois ce…" at bounding box center [191, 58] width 383 height 117
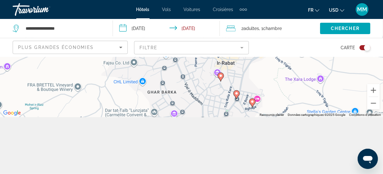
click at [254, 104] on icon "Main content" at bounding box center [252, 103] width 6 height 8
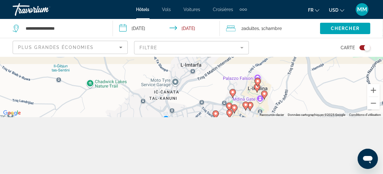
drag, startPoint x: 246, startPoint y: 104, endPoint x: 241, endPoint y: 103, distance: 4.5
click at [246, 103] on image "Main content" at bounding box center [246, 105] width 4 height 4
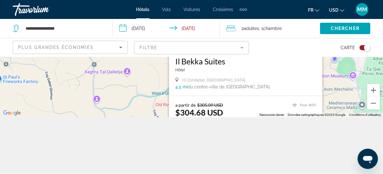
click at [222, 67] on div "Il Bekka Suites Hôtel" at bounding box center [245, 67] width 141 height 21
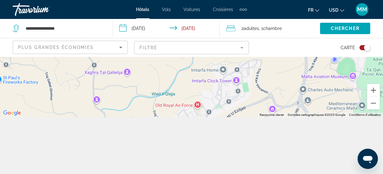
click at [361, 47] on div "Toggle map" at bounding box center [364, 47] width 11 height 5
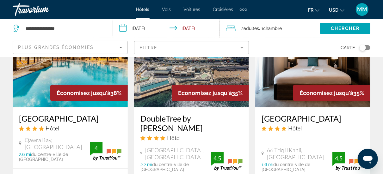
scroll to position [379, 0]
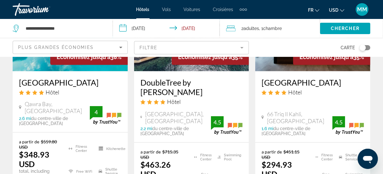
click at [150, 51] on mat-form-field "Filtre" at bounding box center [191, 47] width 115 height 13
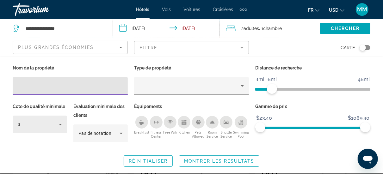
click at [55, 123] on div "3" at bounding box center [38, 125] width 41 height 8
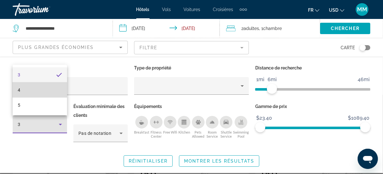
click at [39, 96] on mat-option "4" at bounding box center [40, 89] width 54 height 15
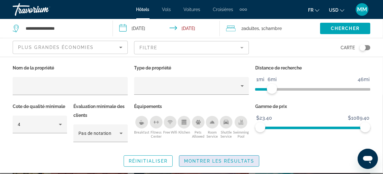
click at [193, 161] on span "Montrer les résultats" at bounding box center [219, 161] width 70 height 5
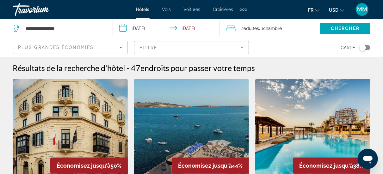
click at [102, 49] on div "Plus grandes économies" at bounding box center [68, 48] width 101 height 8
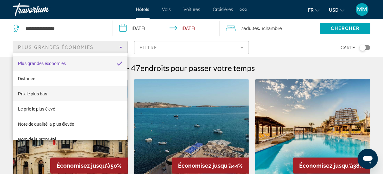
click at [58, 93] on mat-option "Prix le plus bas" at bounding box center [70, 93] width 114 height 15
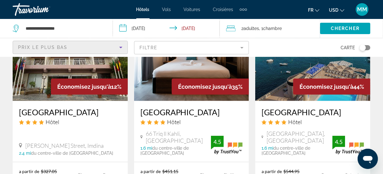
scroll to position [126, 0]
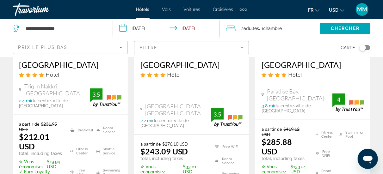
click at [158, 45] on mat-form-field "Filtre" at bounding box center [191, 47] width 115 height 13
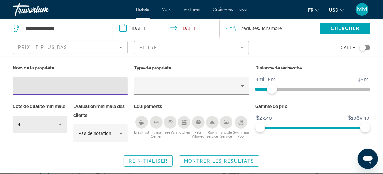
click at [43, 131] on div "4" at bounding box center [40, 125] width 44 height 18
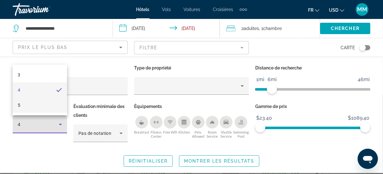
drag, startPoint x: 35, startPoint y: 102, endPoint x: 40, endPoint y: 103, distance: 4.5
click at [35, 103] on mat-option "5" at bounding box center [40, 105] width 54 height 15
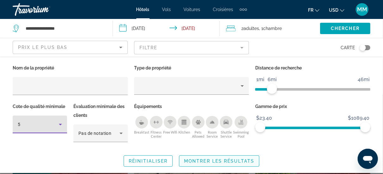
click at [195, 159] on span "Montrer les résultats" at bounding box center [219, 161] width 70 height 5
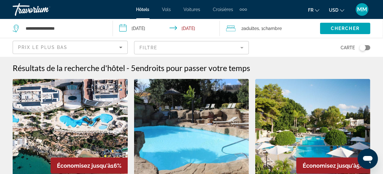
click at [76, 97] on img "Main content" at bounding box center [70, 129] width 115 height 101
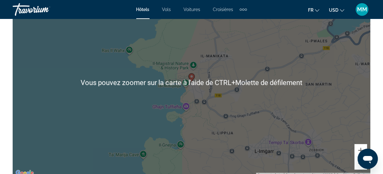
scroll to position [822, 0]
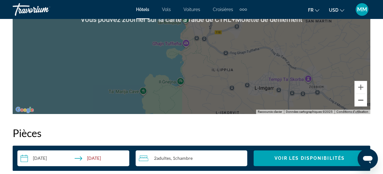
click at [361, 99] on button "Zoom arrière" at bounding box center [360, 100] width 13 height 13
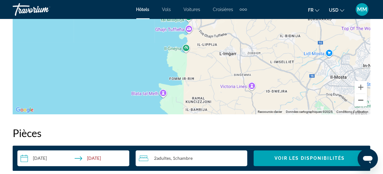
click at [360, 99] on button "Zoom arrière" at bounding box center [360, 100] width 13 height 13
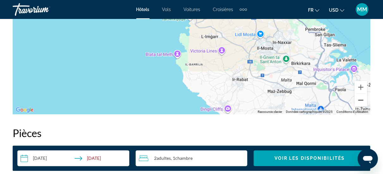
click at [356, 100] on button "Zoom arrière" at bounding box center [360, 100] width 13 height 13
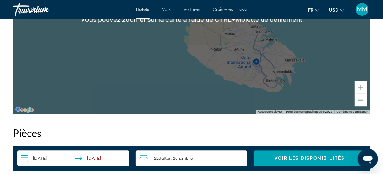
scroll to position [632, 0]
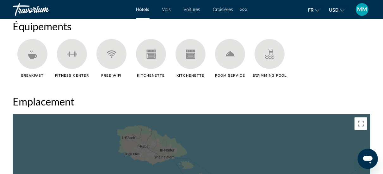
click at [19, 11] on div "Travorium" at bounding box center [44, 9] width 63 height 16
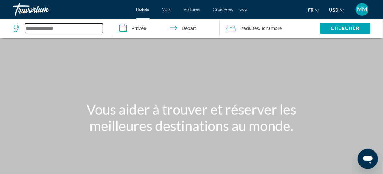
click at [53, 28] on input "Search widget" at bounding box center [64, 28] width 78 height 9
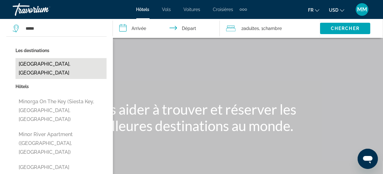
click at [42, 66] on button "Minorca Island, Spain" at bounding box center [60, 68] width 91 height 21
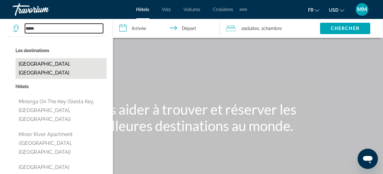
type input "**********"
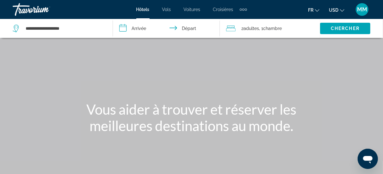
click at [143, 28] on input "**********" at bounding box center [167, 29] width 109 height 21
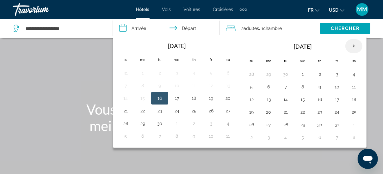
click at [351, 48] on th "Next month" at bounding box center [353, 46] width 17 height 14
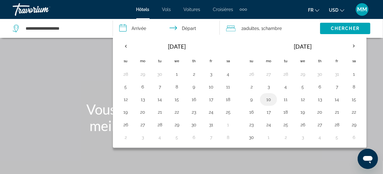
click at [263, 97] on button "10" at bounding box center [268, 99] width 10 height 9
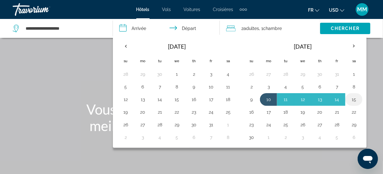
click at [351, 97] on button "15" at bounding box center [354, 99] width 10 height 9
type input "**********"
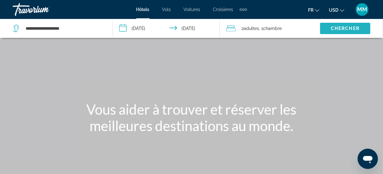
click at [347, 32] on span "Search widget" at bounding box center [345, 28] width 50 height 15
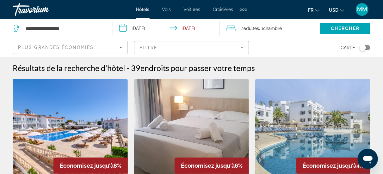
drag, startPoint x: 150, startPoint y: 41, endPoint x: 150, endPoint y: 45, distance: 3.5
click at [150, 43] on mat-form-field "Filtre" at bounding box center [191, 47] width 115 height 13
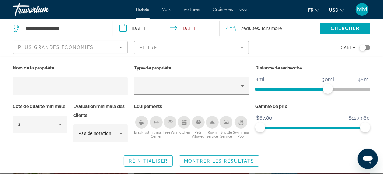
click at [150, 46] on mat-form-field "Filtre" at bounding box center [191, 47] width 115 height 13
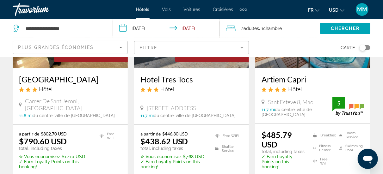
scroll to position [948, 0]
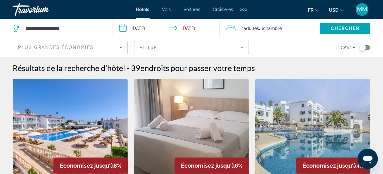
click at [142, 25] on input "**********" at bounding box center [167, 29] width 109 height 21
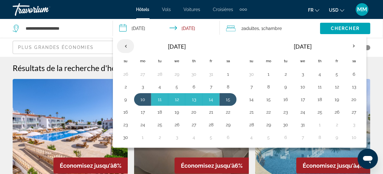
click at [125, 46] on th "Previous month" at bounding box center [125, 46] width 17 height 14
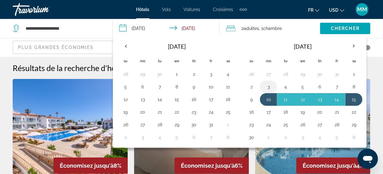
click at [268, 88] on button "3" at bounding box center [268, 86] width 10 height 9
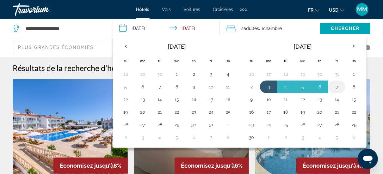
click at [335, 86] on button "7" at bounding box center [337, 86] width 10 height 9
type input "**********"
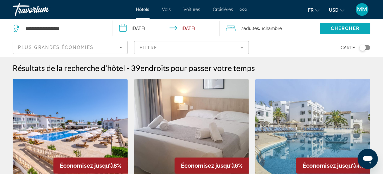
click at [328, 21] on span "Search widget" at bounding box center [345, 28] width 50 height 15
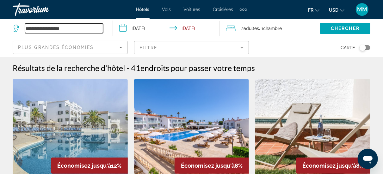
click at [46, 29] on input "**********" at bounding box center [64, 28] width 78 height 9
type input "*"
click at [66, 26] on input "Search widget" at bounding box center [64, 28] width 78 height 9
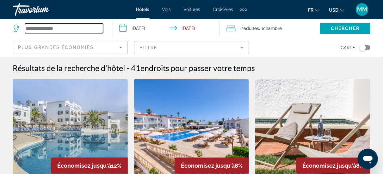
click at [49, 25] on input "Search widget" at bounding box center [64, 28] width 78 height 9
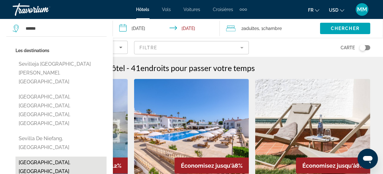
click at [45, 157] on button "[GEOGRAPHIC_DATA], [GEOGRAPHIC_DATA]" at bounding box center [60, 167] width 91 height 21
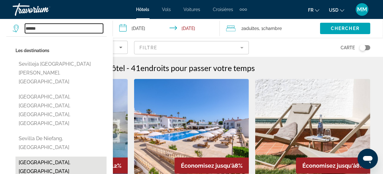
type input "**********"
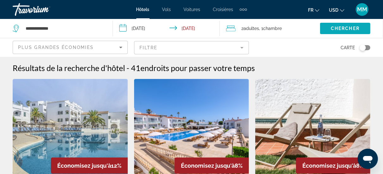
click at [339, 24] on span "Search widget" at bounding box center [345, 28] width 50 height 15
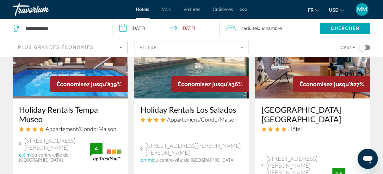
scroll to position [32, 0]
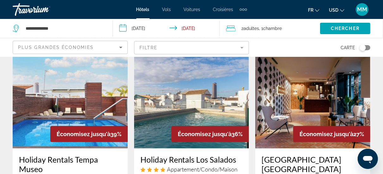
click at [183, 30] on input "**********" at bounding box center [167, 29] width 109 height 21
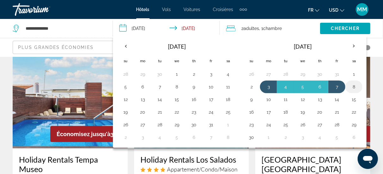
click at [349, 83] on button "8" at bounding box center [354, 86] width 10 height 9
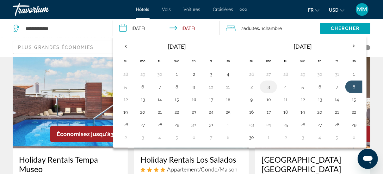
click at [266, 86] on button "3" at bounding box center [268, 86] width 10 height 9
type input "**********"
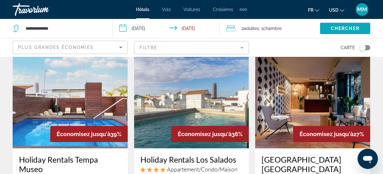
click at [360, 32] on span "Search widget" at bounding box center [345, 28] width 50 height 15
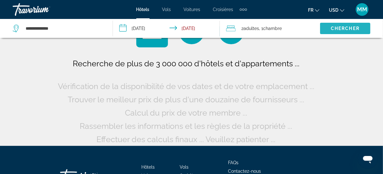
scroll to position [0, 0]
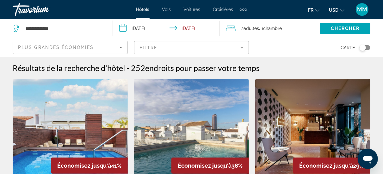
click at [92, 102] on img "Main content" at bounding box center [70, 129] width 115 height 101
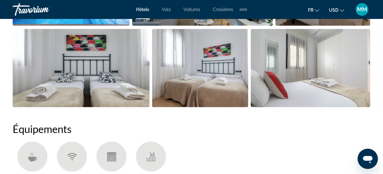
scroll to position [601, 0]
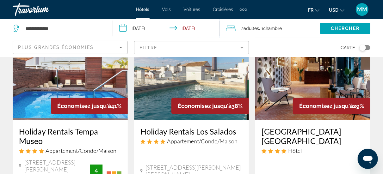
scroll to position [32, 0]
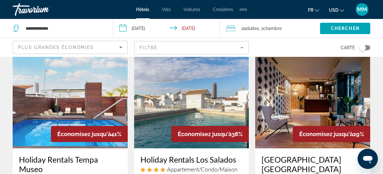
click at [277, 103] on img "Main content" at bounding box center [312, 97] width 115 height 101
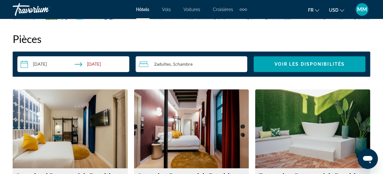
scroll to position [885, 0]
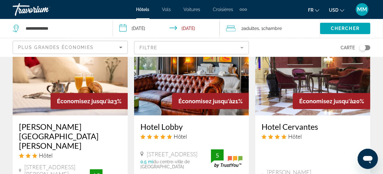
scroll to position [348, 0]
click at [297, 99] on div "Économisez jusqu'à 20%" at bounding box center [331, 101] width 77 height 16
click at [297, 86] on img "Main content" at bounding box center [312, 65] width 115 height 101
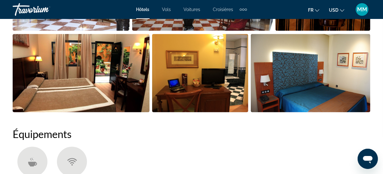
scroll to position [506, 0]
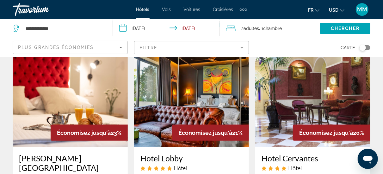
scroll to position [348, 0]
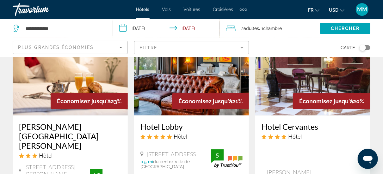
click at [75, 86] on img "Main content" at bounding box center [70, 65] width 115 height 101
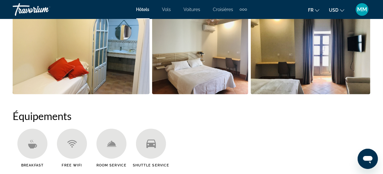
scroll to position [569, 0]
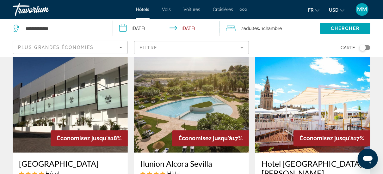
scroll to position [569, 0]
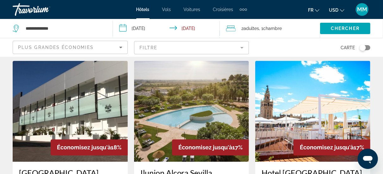
click at [83, 101] on img "Main content" at bounding box center [70, 111] width 115 height 101
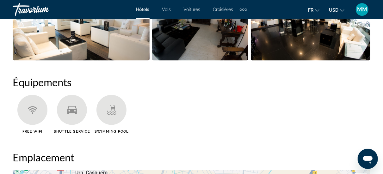
scroll to position [569, 0]
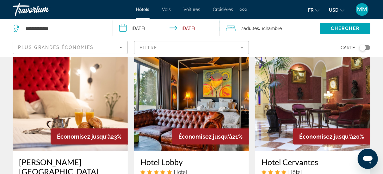
scroll to position [316, 0]
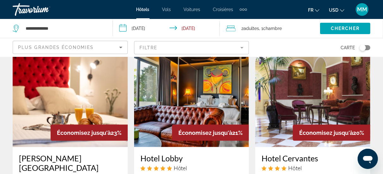
click at [160, 100] on img "Main content" at bounding box center [191, 96] width 115 height 101
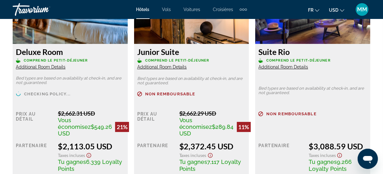
scroll to position [1043, 0]
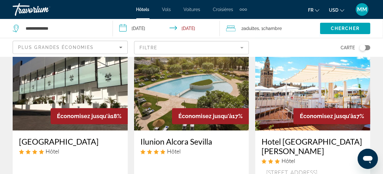
scroll to position [569, 0]
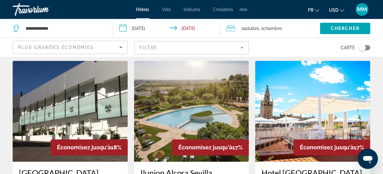
click at [283, 115] on img "Main content" at bounding box center [312, 111] width 115 height 101
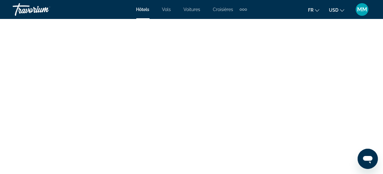
scroll to position [2041, 0]
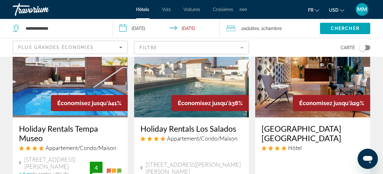
scroll to position [63, 0]
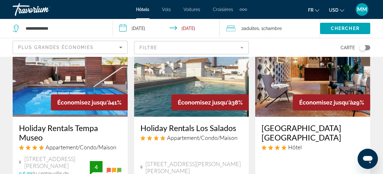
click at [368, 48] on div "Toggle map" at bounding box center [364, 47] width 11 height 5
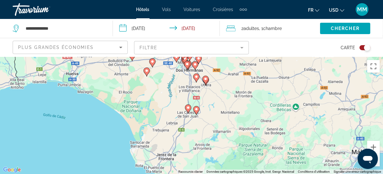
drag, startPoint x: 161, startPoint y: 150, endPoint x: 150, endPoint y: 110, distance: 42.2
click at [150, 110] on div "Pour activer le glissement avec le clavier, appuyez sur Alt+Entrée. Une fois ce…" at bounding box center [191, 115] width 383 height 117
click at [374, 144] on button "Zoom avant" at bounding box center [373, 147] width 13 height 13
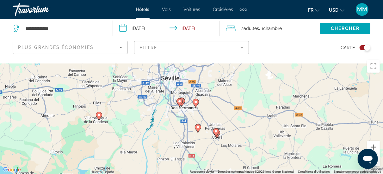
drag, startPoint x: 187, startPoint y: 111, endPoint x: 184, endPoint y: 178, distance: 66.5
click at [184, 174] on html "**********" at bounding box center [191, 87] width 383 height 174
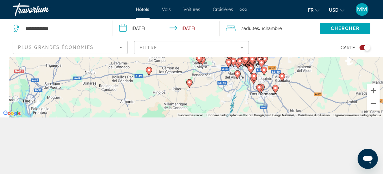
drag, startPoint x: 111, startPoint y: 99, endPoint x: 192, endPoint y: 49, distance: 95.5
click at [192, 49] on div "**********" at bounding box center [191, 87] width 383 height 174
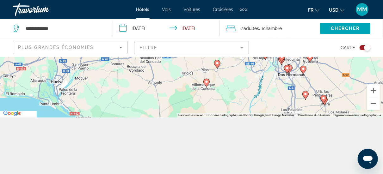
drag, startPoint x: 141, startPoint y: 102, endPoint x: 180, endPoint y: 76, distance: 47.4
click at [180, 76] on div "Pour activer le glissement avec le clavier, appuyez sur Alt+Entrée. Une fois ce…" at bounding box center [191, 58] width 383 height 117
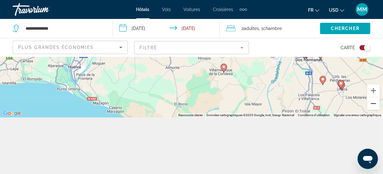
click at [370, 105] on button "Zoom arrière" at bounding box center [373, 103] width 13 height 13
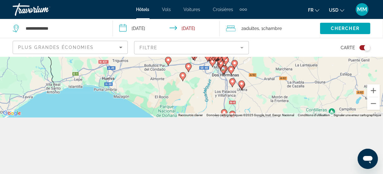
drag, startPoint x: 222, startPoint y: 105, endPoint x: 197, endPoint y: 120, distance: 29.3
click at [197, 120] on div "**********" at bounding box center [191, 87] width 383 height 174
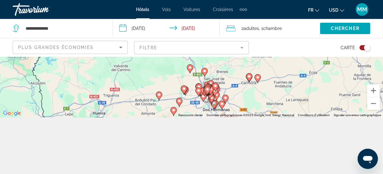
drag, startPoint x: 202, startPoint y: 85, endPoint x: 197, endPoint y: 116, distance: 30.7
click at [197, 116] on div "Pour activer le glissement avec le clavier, appuyez sur Alt+Entrée. Une fois ce…" at bounding box center [191, 58] width 383 height 117
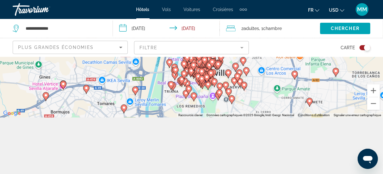
drag, startPoint x: 247, startPoint y: 66, endPoint x: 217, endPoint y: 101, distance: 46.4
click at [236, 79] on gmp-advanced-marker "Main content" at bounding box center [239, 73] width 6 height 9
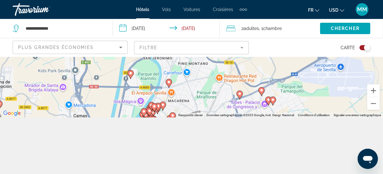
drag, startPoint x: 236, startPoint y: 67, endPoint x: 214, endPoint y: 109, distance: 47.9
click at [214, 109] on div "Pour activer le glissement avec le clavier, appuyez sur Alt+Entrée. Une fois ce…" at bounding box center [191, 58] width 383 height 117
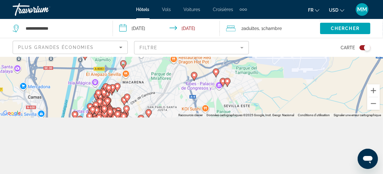
drag, startPoint x: 225, startPoint y: 92, endPoint x: 182, endPoint y: 66, distance: 50.4
click at [182, 66] on div "Pour activer le glissement avec le clavier, appuyez sur Alt+Entrée. Une fois ce…" at bounding box center [191, 58] width 383 height 117
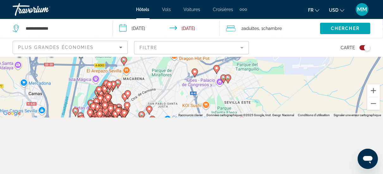
click at [195, 72] on image "Main content" at bounding box center [195, 72] width 4 height 4
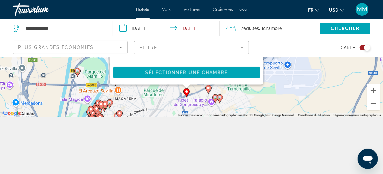
drag, startPoint x: 284, startPoint y: 101, endPoint x: 276, endPoint y: 28, distance: 73.5
click at [276, 28] on div "**********" at bounding box center [191, 87] width 383 height 174
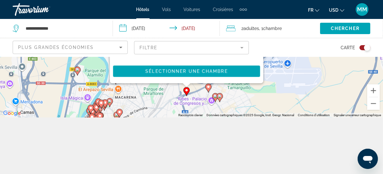
click at [206, 87] on icon "Main content" at bounding box center [208, 88] width 6 height 8
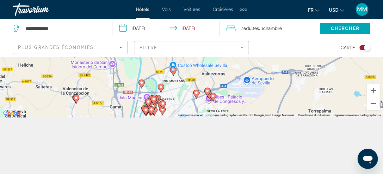
drag, startPoint x: 188, startPoint y: 100, endPoint x: 183, endPoint y: 59, distance: 41.2
click at [183, 60] on div "Pour activer le glissement avec le clavier, appuyez sur Alt+Entrée. Une fois ce…" at bounding box center [191, 58] width 383 height 117
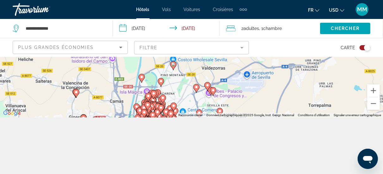
click at [206, 84] on image "Main content" at bounding box center [207, 85] width 4 height 4
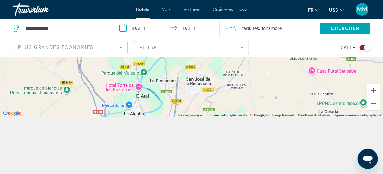
click at [361, 49] on div "Toggle map" at bounding box center [364, 47] width 11 height 5
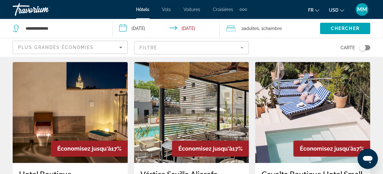
scroll to position [885, 0]
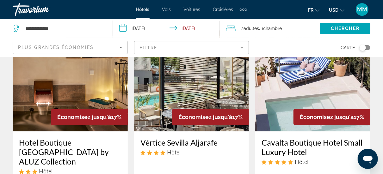
click at [286, 77] on img "Main content" at bounding box center [312, 80] width 115 height 101
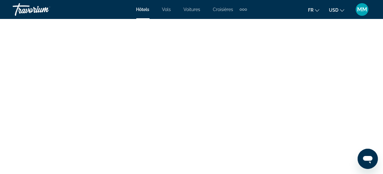
scroll to position [1738, 0]
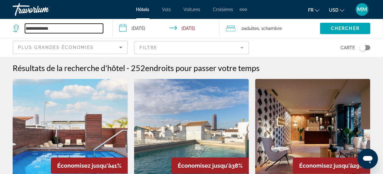
drag, startPoint x: 43, startPoint y: 24, endPoint x: 48, endPoint y: 30, distance: 8.0
click at [48, 30] on input "**********" at bounding box center [64, 28] width 78 height 9
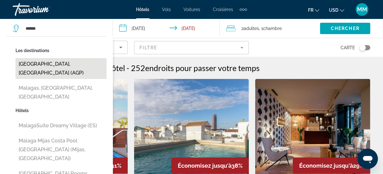
click at [50, 70] on button "[GEOGRAPHIC_DATA], [GEOGRAPHIC_DATA] (AGP)" at bounding box center [60, 68] width 91 height 21
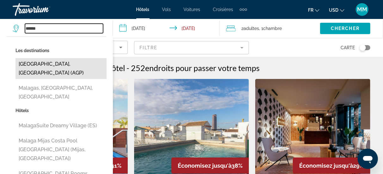
type input "**********"
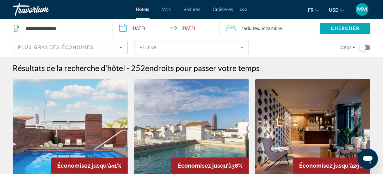
click at [333, 33] on span "Search widget" at bounding box center [345, 28] width 50 height 15
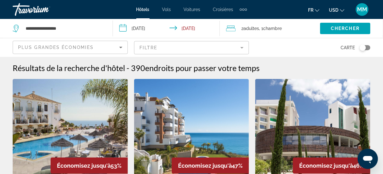
click at [209, 49] on mat-form-field "Filtre" at bounding box center [191, 47] width 115 height 13
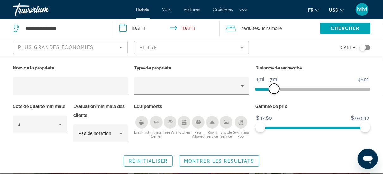
drag, startPoint x: 329, startPoint y: 90, endPoint x: 274, endPoint y: 88, distance: 55.0
click at [274, 88] on span "ngx-slider" at bounding box center [274, 89] width 10 height 10
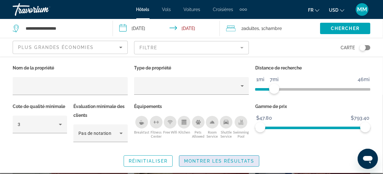
click at [209, 161] on span "Montrer les résultats" at bounding box center [219, 161] width 70 height 5
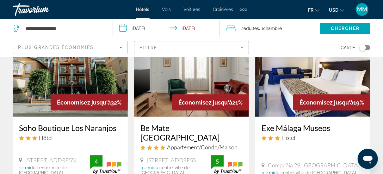
scroll to position [32, 0]
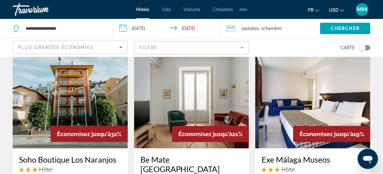
click at [76, 100] on img "Main content" at bounding box center [70, 97] width 115 height 101
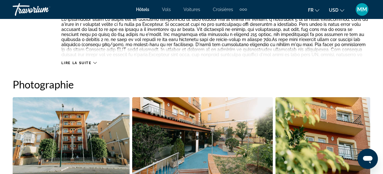
scroll to position [474, 0]
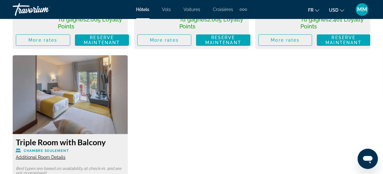
scroll to position [1264, 0]
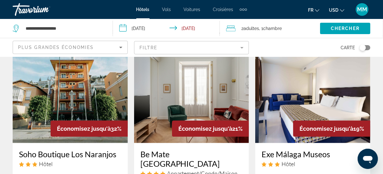
scroll to position [32, 0]
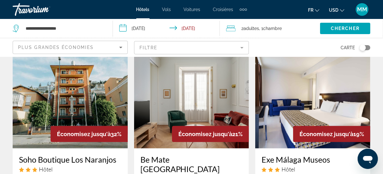
click at [182, 111] on img "Main content" at bounding box center [191, 97] width 115 height 101
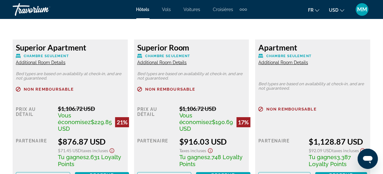
scroll to position [1011, 0]
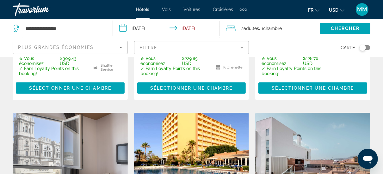
scroll to position [221, 0]
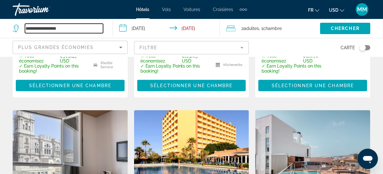
click at [57, 27] on input "**********" at bounding box center [64, 28] width 78 height 9
type input "******"
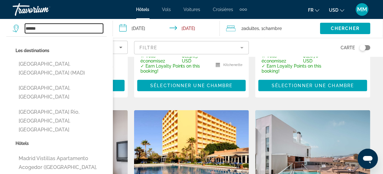
click at [57, 28] on input "******" at bounding box center [64, 28] width 78 height 9
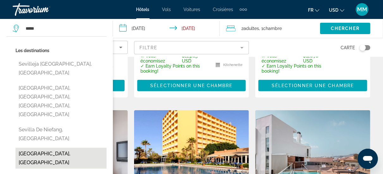
click at [29, 148] on button "[GEOGRAPHIC_DATA], [GEOGRAPHIC_DATA]" at bounding box center [60, 158] width 91 height 21
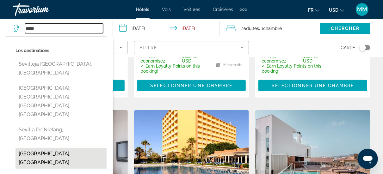
type input "**********"
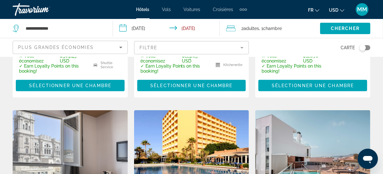
click at [127, 27] on input "**********" at bounding box center [167, 29] width 109 height 21
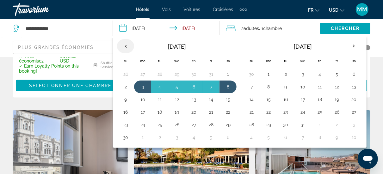
click at [123, 47] on th "Previous month" at bounding box center [125, 46] width 17 height 14
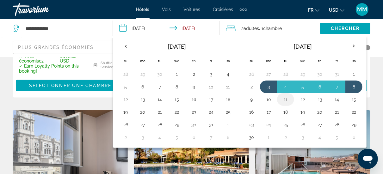
click at [283, 98] on button "11" at bounding box center [285, 99] width 10 height 9
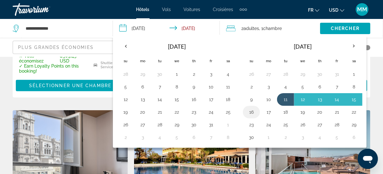
click at [250, 110] on button "16" at bounding box center [251, 112] width 10 height 9
type input "**********"
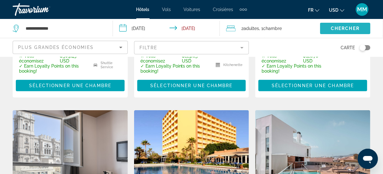
click at [338, 28] on span "Chercher" at bounding box center [345, 28] width 29 height 5
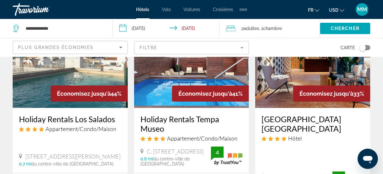
scroll to position [32, 0]
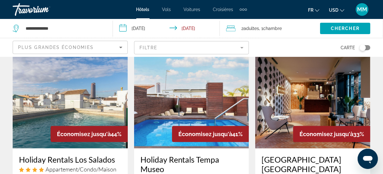
click at [98, 109] on img "Main content" at bounding box center [70, 97] width 115 height 101
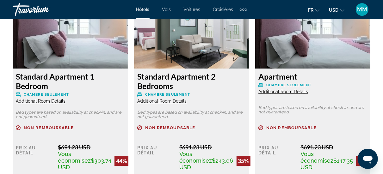
scroll to position [980, 0]
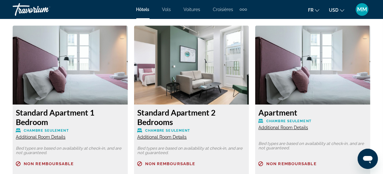
click at [62, 90] on img "Main content" at bounding box center [70, 65] width 115 height 79
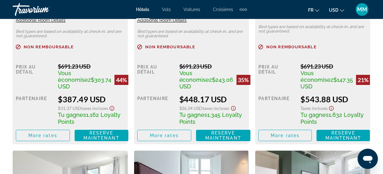
scroll to position [1106, 0]
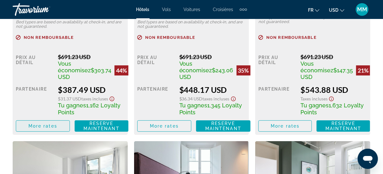
click at [58, 133] on span "Main content" at bounding box center [42, 126] width 53 height 15
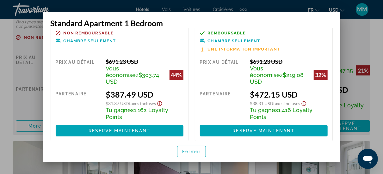
scroll to position [0, 0]
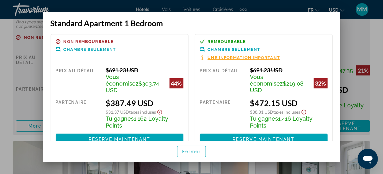
click at [227, 56] on span "Une information important" at bounding box center [244, 58] width 72 height 4
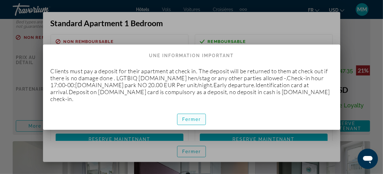
click at [189, 117] on span "Fermer" at bounding box center [191, 119] width 19 height 5
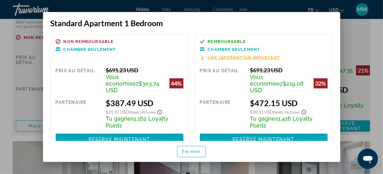
click at [373, 100] on div at bounding box center [191, 87] width 383 height 174
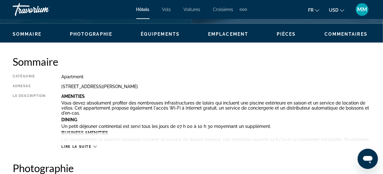
scroll to position [221, 0]
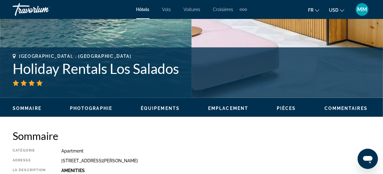
click at [83, 71] on h1 "Holiday Rentals Los Salados" at bounding box center [191, 68] width 357 height 16
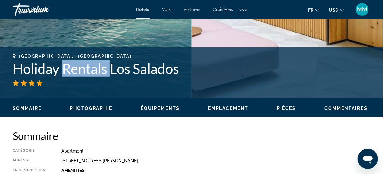
click at [83, 71] on h1 "Holiday Rentals Los Salados" at bounding box center [191, 68] width 357 height 16
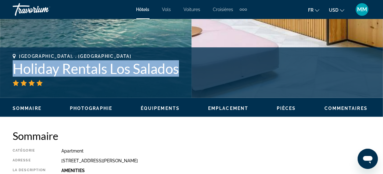
click at [83, 71] on h1 "Holiday Rentals Los Salados" at bounding box center [191, 68] width 357 height 16
copy div "Holiday Rentals Los Salados Adresse [STREET_ADDRESS][PERSON_NAME]"
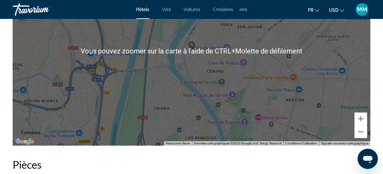
scroll to position [537, 0]
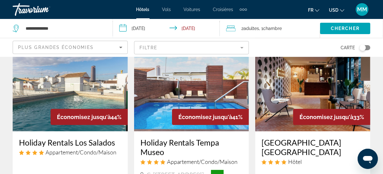
scroll to position [32, 0]
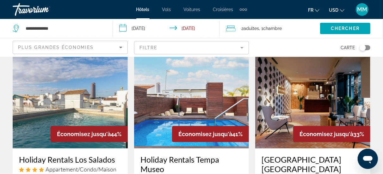
click at [68, 102] on img "Main content" at bounding box center [70, 97] width 115 height 101
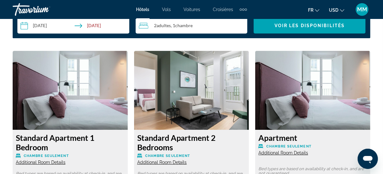
scroll to position [981, 0]
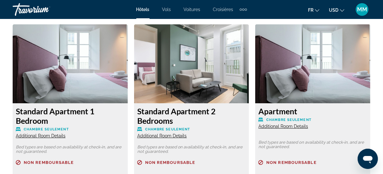
click at [103, 78] on img "Main content" at bounding box center [70, 63] width 115 height 79
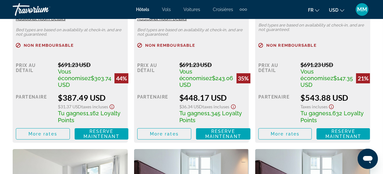
scroll to position [1108, 0]
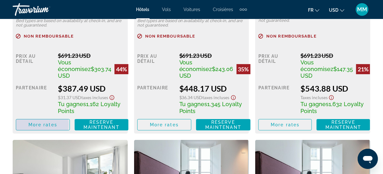
click at [34, 127] on span "More rates" at bounding box center [42, 124] width 29 height 5
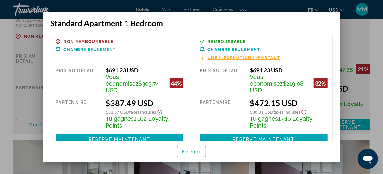
scroll to position [9, 0]
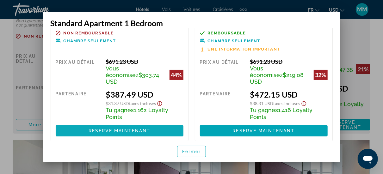
click at [138, 128] on span "Reserve maintenant" at bounding box center [120, 130] width 62 height 5
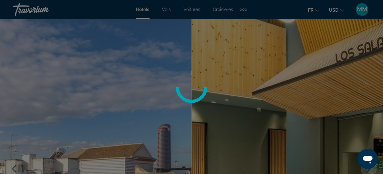
scroll to position [1108, 0]
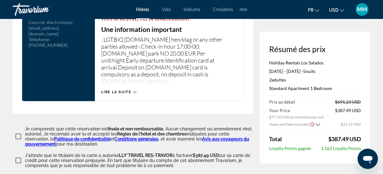
scroll to position [885, 0]
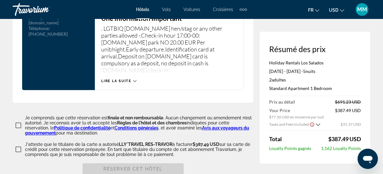
click at [126, 79] on span "Lire la suite" at bounding box center [116, 81] width 30 height 4
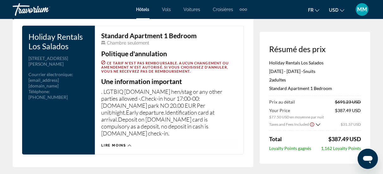
scroll to position [790, 0]
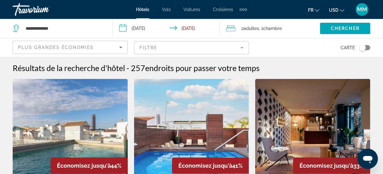
click at [88, 128] on img "Main content" at bounding box center [70, 129] width 115 height 101
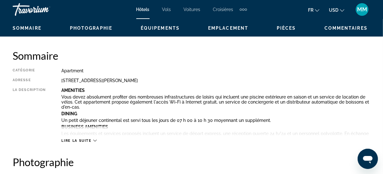
scroll to position [316, 0]
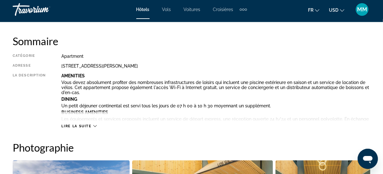
click at [76, 125] on span "Lire la suite" at bounding box center [76, 126] width 30 height 4
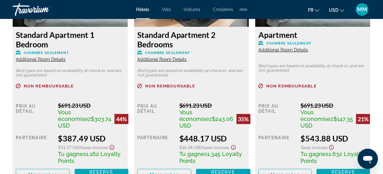
scroll to position [1296, 0]
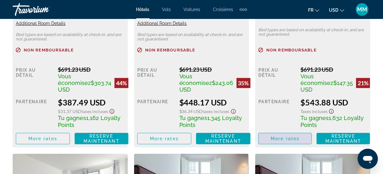
click at [276, 140] on span "Main content" at bounding box center [285, 138] width 53 height 15
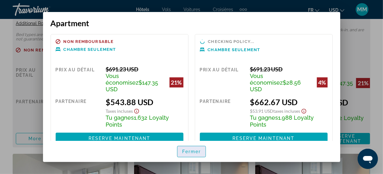
click at [182, 148] on span "button" at bounding box center [191, 151] width 28 height 15
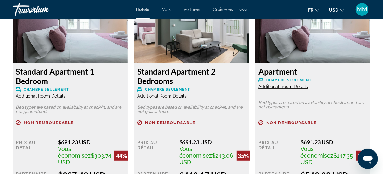
scroll to position [1233, 0]
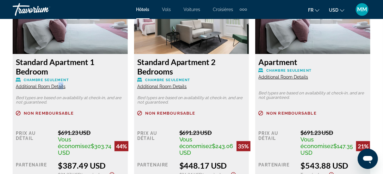
drag, startPoint x: 58, startPoint y: 85, endPoint x: 63, endPoint y: 90, distance: 7.2
click at [62, 90] on div "Standard Apartment 1 Bedroom Chambre seulement Additional Room Details Bed type…" at bounding box center [70, 132] width 115 height 157
click at [59, 87] on span "Additional Room Details" at bounding box center [41, 86] width 50 height 5
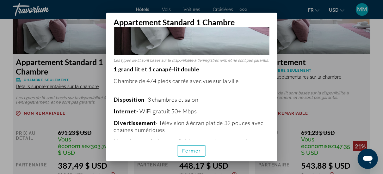
scroll to position [95, 0]
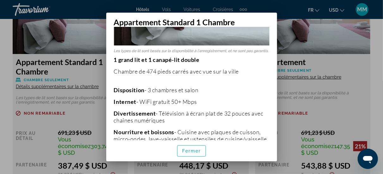
click at [8, 48] on div at bounding box center [191, 87] width 383 height 174
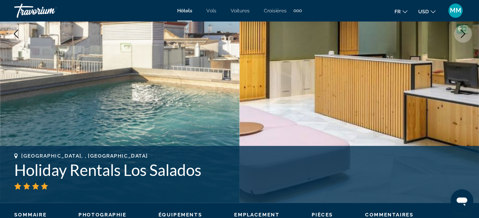
scroll to position [139, 0]
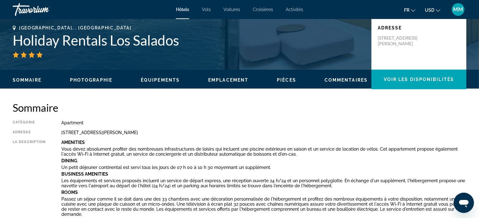
drag, startPoint x: 105, startPoint y: 14, endPoint x: 258, endPoint y: 129, distance: 191.2
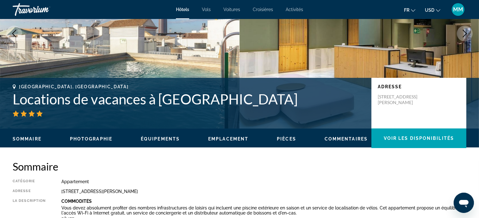
scroll to position [0, 0]
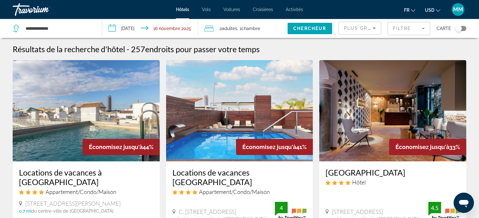
click at [94, 107] on img "Main content" at bounding box center [86, 110] width 147 height 101
